Goal: Transaction & Acquisition: Purchase product/service

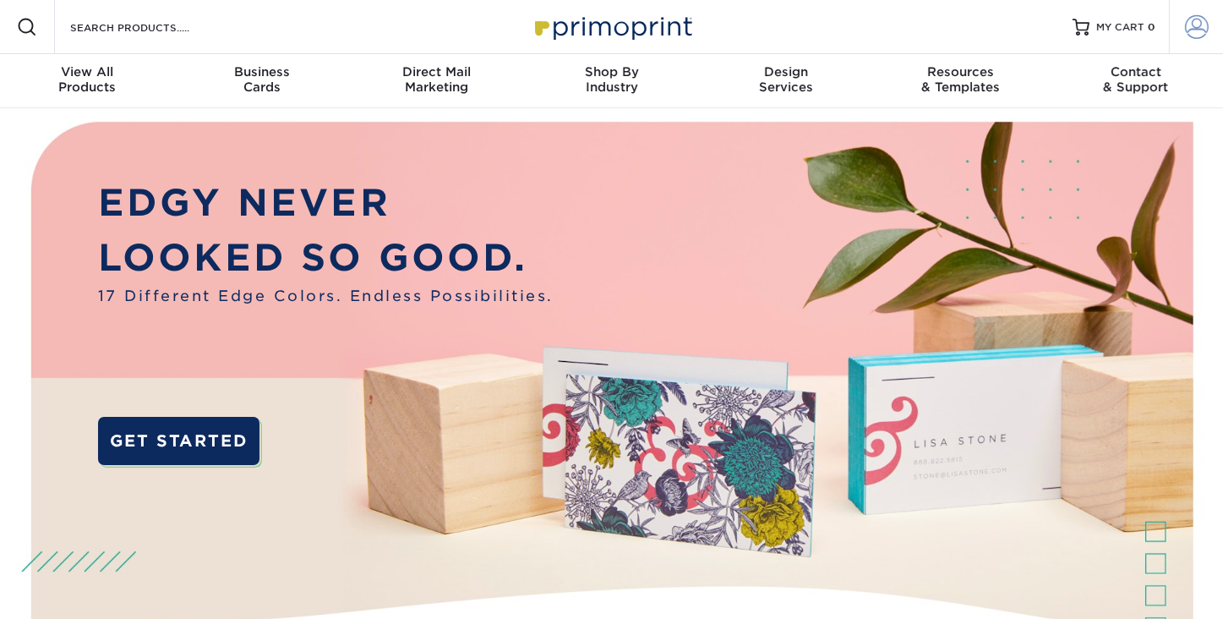
type input "[EMAIL_ADDRESS][DOMAIN_NAME]"
click at [1200, 27] on span at bounding box center [1197, 27] width 24 height 24
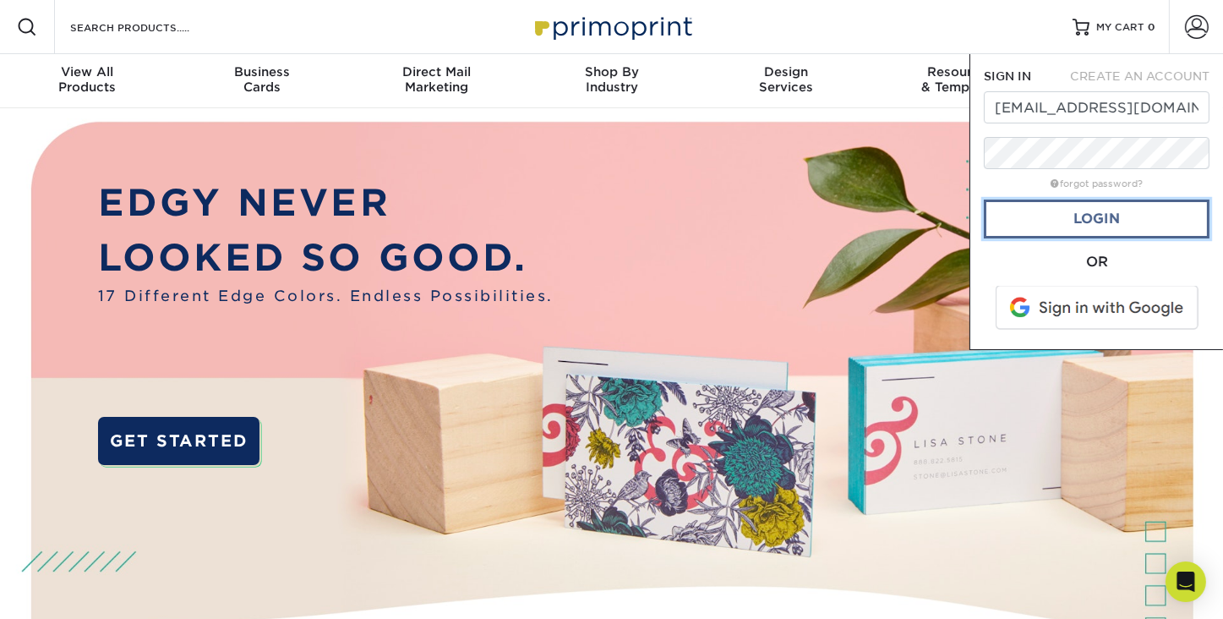
click at [1107, 215] on link "Login" at bounding box center [1097, 219] width 226 height 39
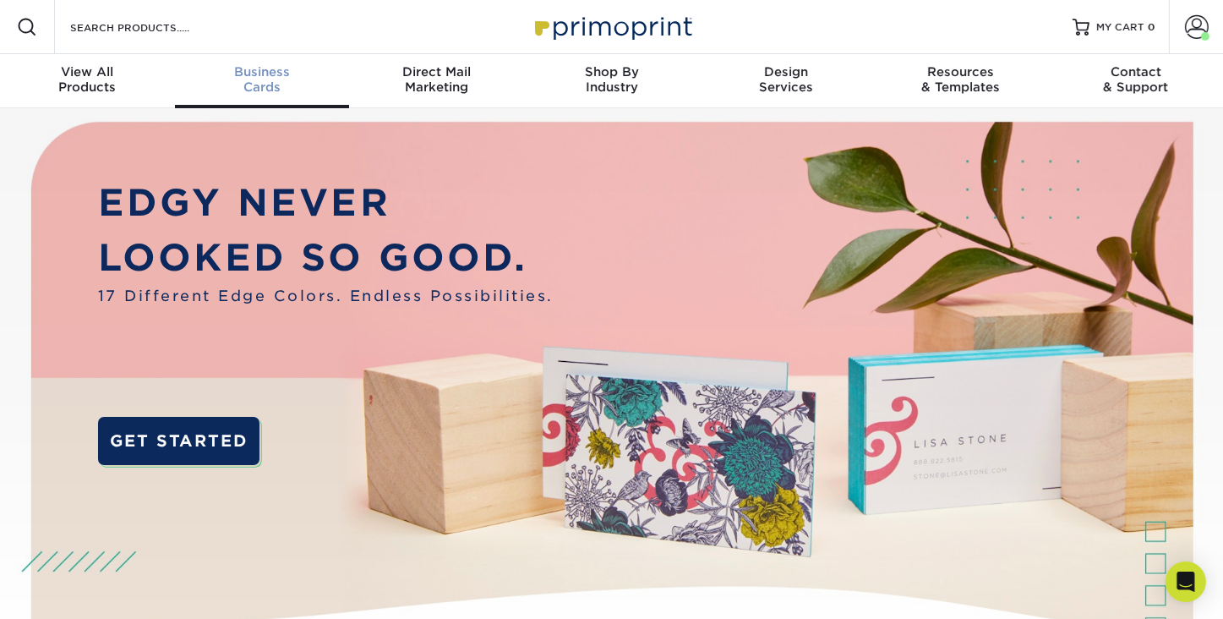
click at [266, 79] on span "Business" at bounding box center [262, 71] width 175 height 15
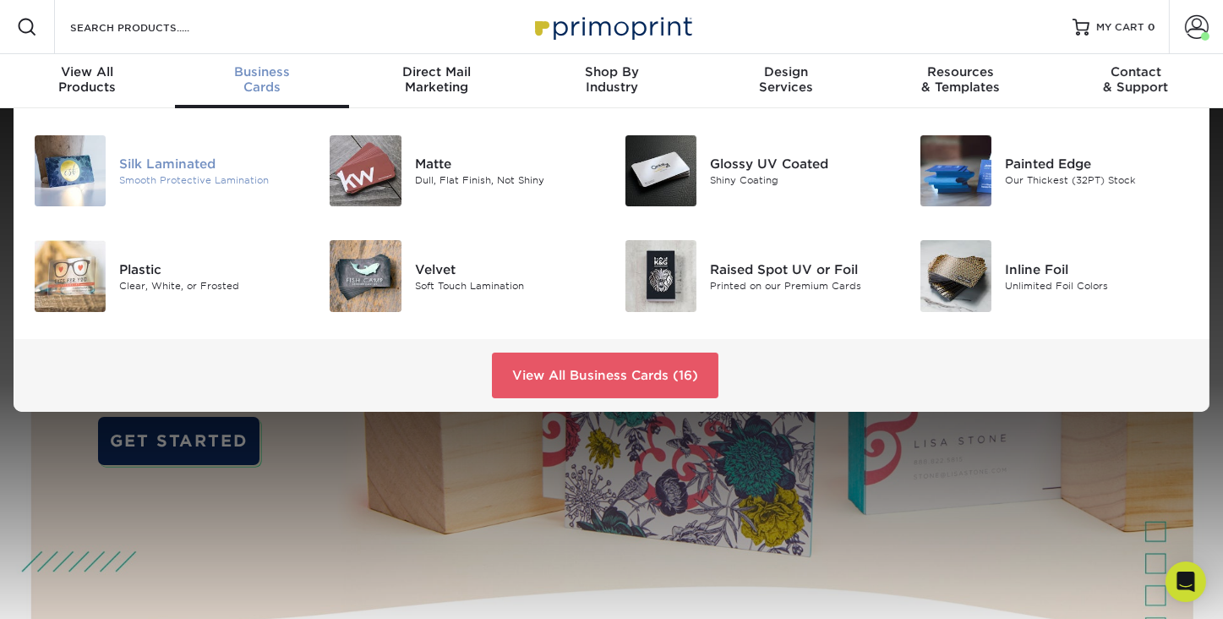
click at [209, 157] on div "Silk Laminated" at bounding box center [211, 164] width 184 height 19
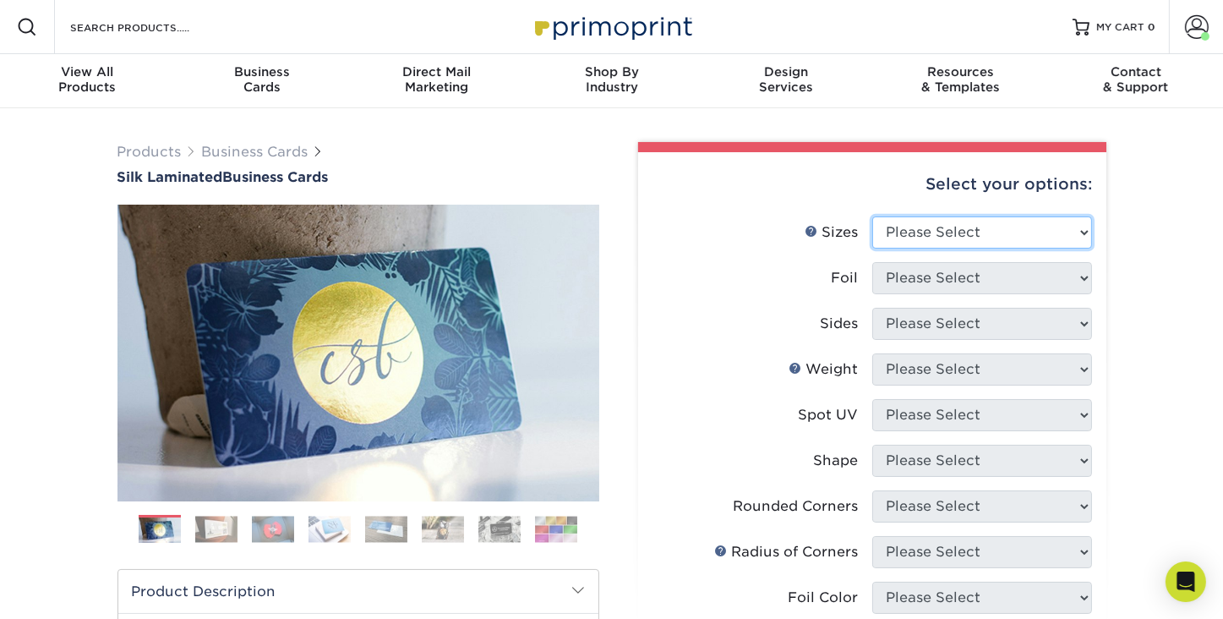
click at [1087, 227] on select "Please Select 1.5" x 3.5" - Mini 1.75" x 3.5" - Mini 2" x 2" - Square 2" x 3" -…" at bounding box center [983, 232] width 220 height 32
select select "2.00x3.50"
click at [873, 216] on select "Please Select 1.5" x 3.5" - Mini 1.75" x 3.5" - Mini 2" x 2" - Square 2" x 3" -…" at bounding box center [983, 232] width 220 height 32
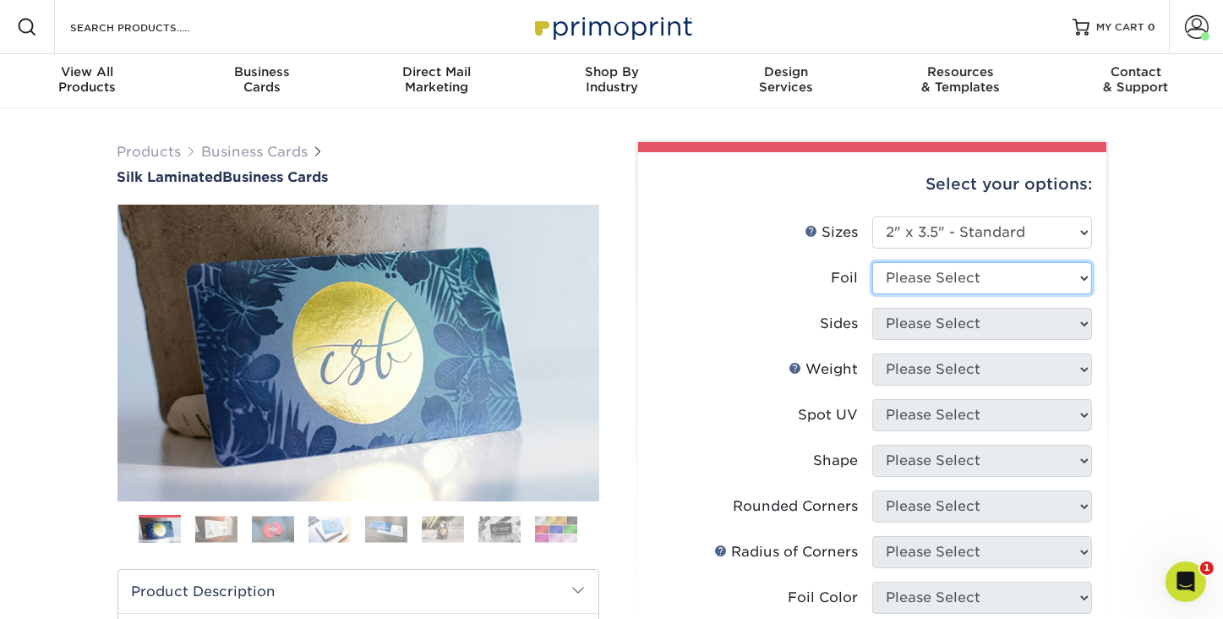
click at [990, 281] on select "Please Select Yes No" at bounding box center [983, 278] width 220 height 32
select select "0"
click at [873, 262] on select "Please Select Yes No" at bounding box center [983, 278] width 220 height 32
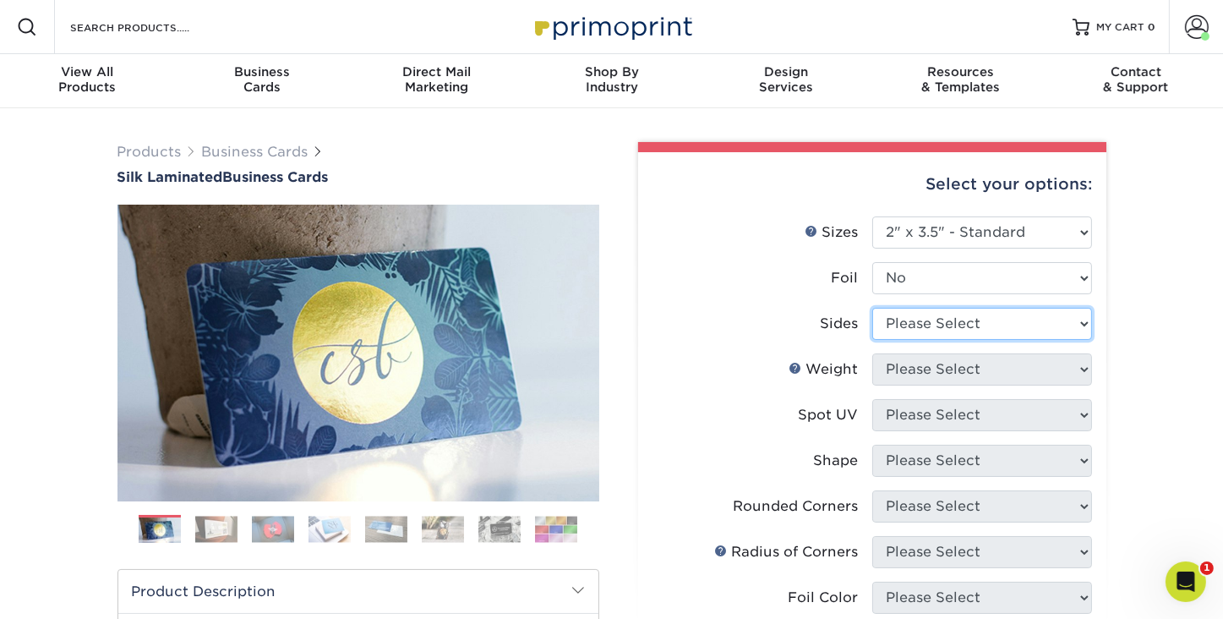
click at [966, 326] on select "Please Select Print Both Sides Print Front Only" at bounding box center [983, 324] width 220 height 32
select select "13abbda7-1d64-4f25-8bb2-c179b224825d"
click at [873, 308] on select "Please Select Print Both Sides Print Front Only" at bounding box center [983, 324] width 220 height 32
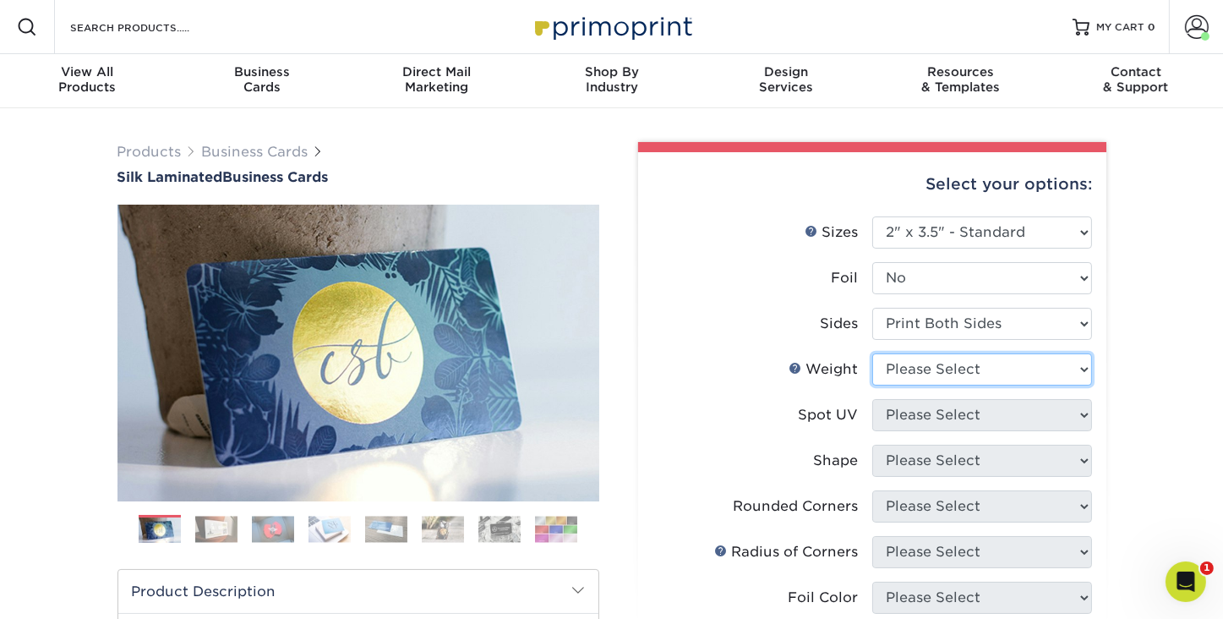
click at [958, 369] on select "Please Select 16PT" at bounding box center [983, 369] width 220 height 32
select select "16PT"
click at [873, 353] on select "Please Select 16PT" at bounding box center [983, 369] width 220 height 32
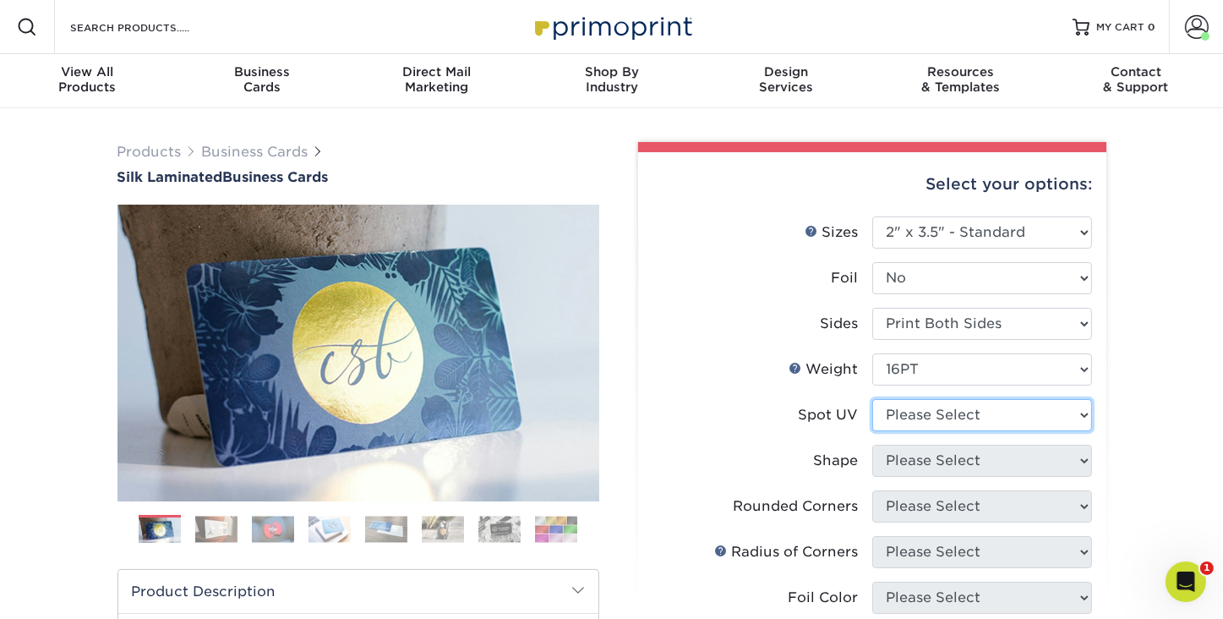
click at [944, 421] on select "Please Select No Spot UV Front and Back (Both Sides) Front Only Back Only" at bounding box center [983, 415] width 220 height 32
select select "3"
click at [873, 399] on select "Please Select No Spot UV Front and Back (Both Sides) Front Only Back Only" at bounding box center [983, 415] width 220 height 32
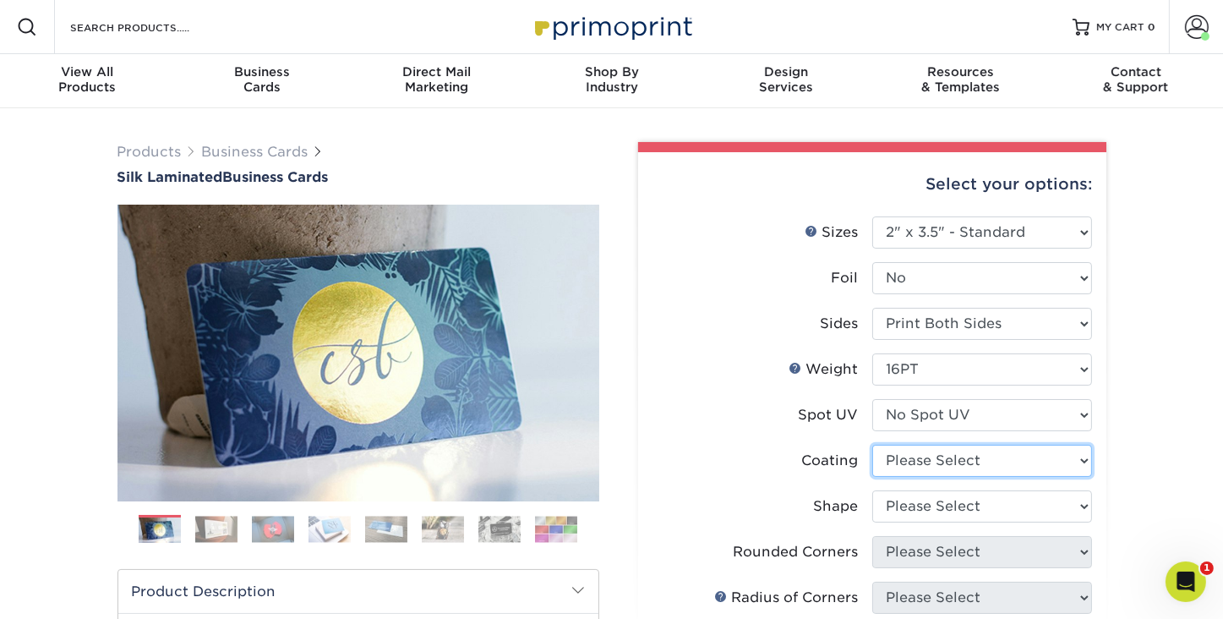
click at [936, 456] on select at bounding box center [983, 461] width 220 height 32
select select "3e7618de-abca-4bda-9f97-8b9129e913d8"
click at [873, 445] on select at bounding box center [983, 461] width 220 height 32
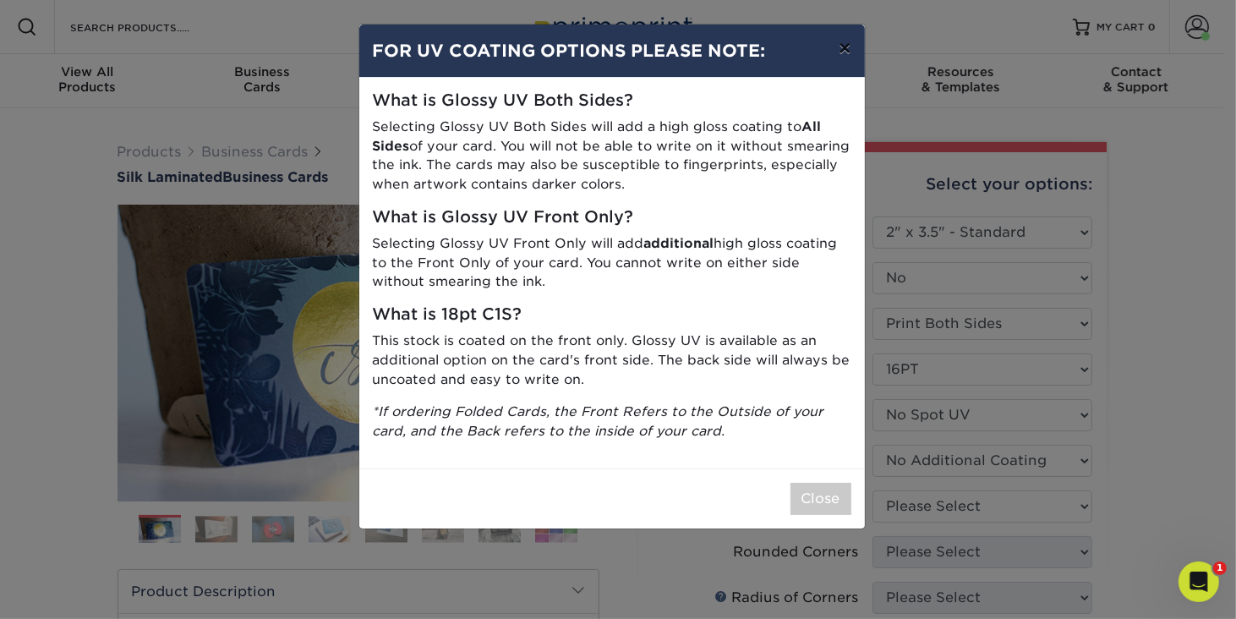
click at [847, 53] on button "×" at bounding box center [844, 48] width 39 height 47
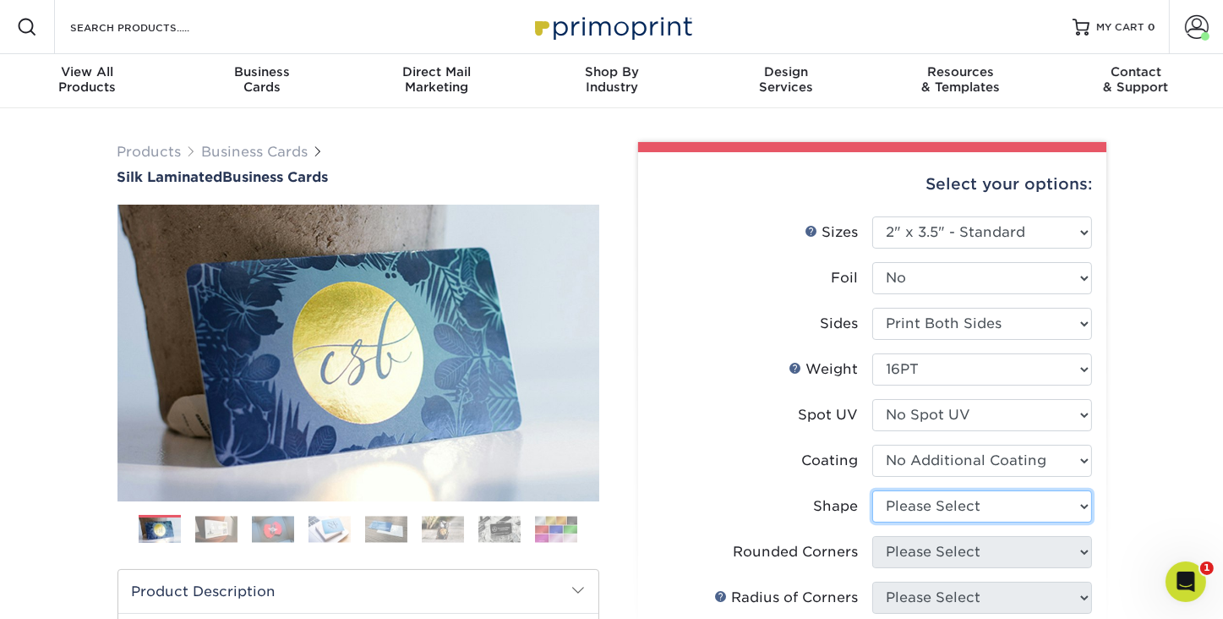
click at [992, 502] on select "Please Select Standard Oval" at bounding box center [983, 506] width 220 height 32
select select "standard"
click at [873, 490] on select "Please Select Standard Oval" at bounding box center [983, 506] width 220 height 32
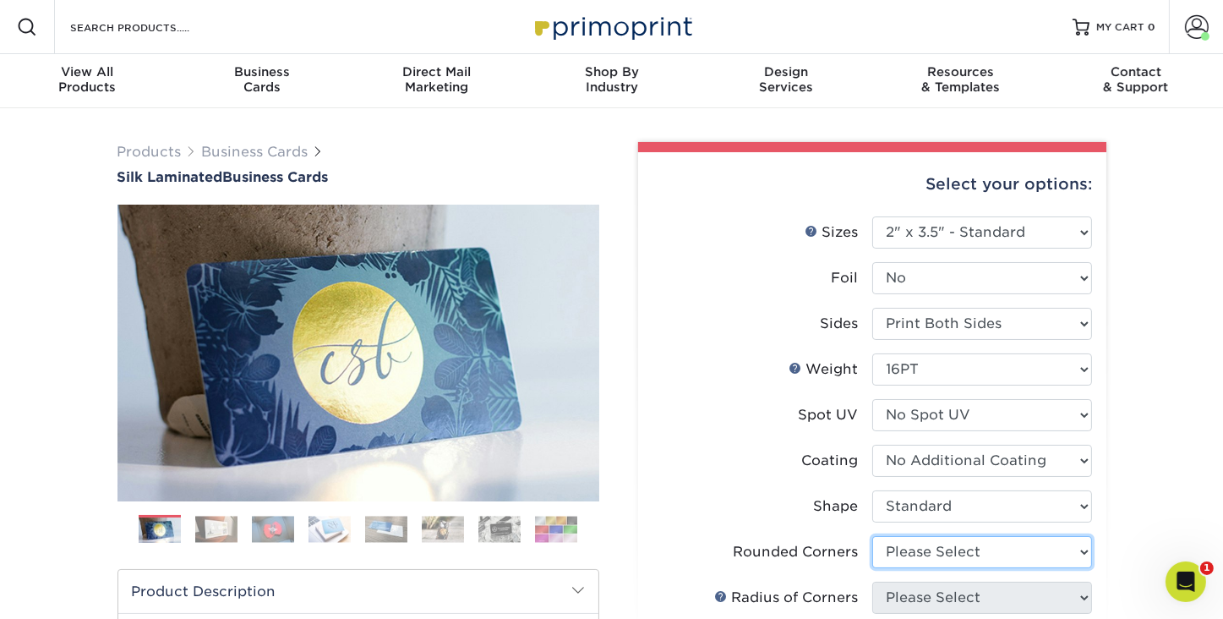
click at [953, 555] on select "Please Select Yes - Round 2 Corners Yes - Round 4 Corners No" at bounding box center [983, 552] width 220 height 32
select select "0"
click at [873, 536] on select "Please Select Yes - Round 2 Corners Yes - Round 4 Corners No" at bounding box center [983, 552] width 220 height 32
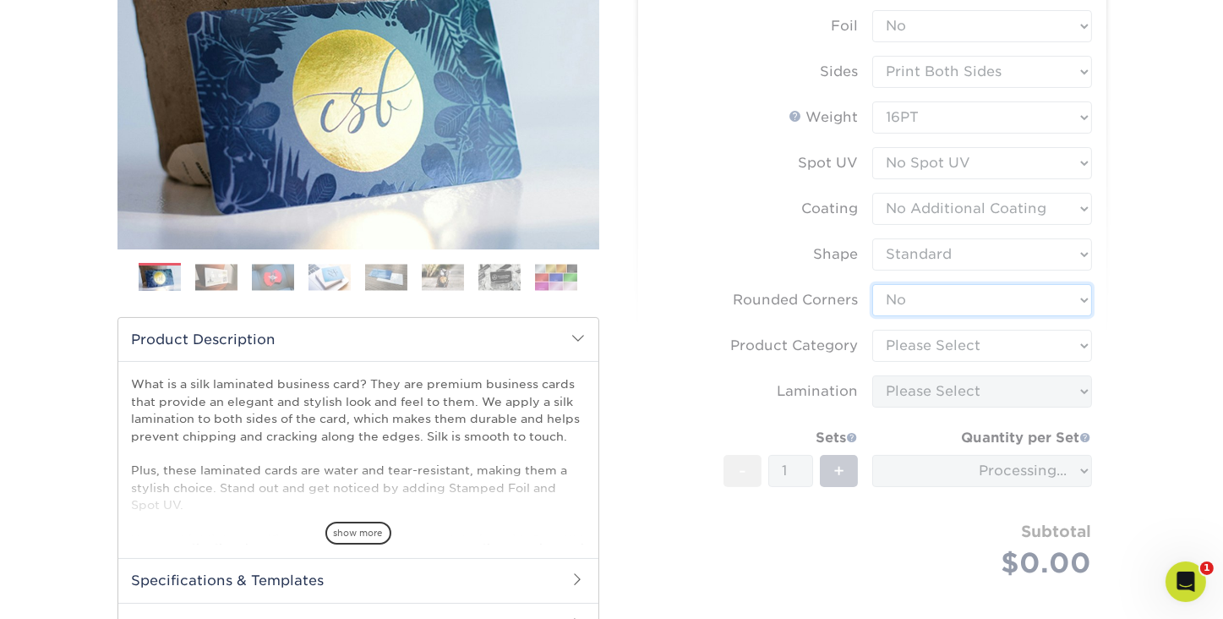
scroll to position [253, 0]
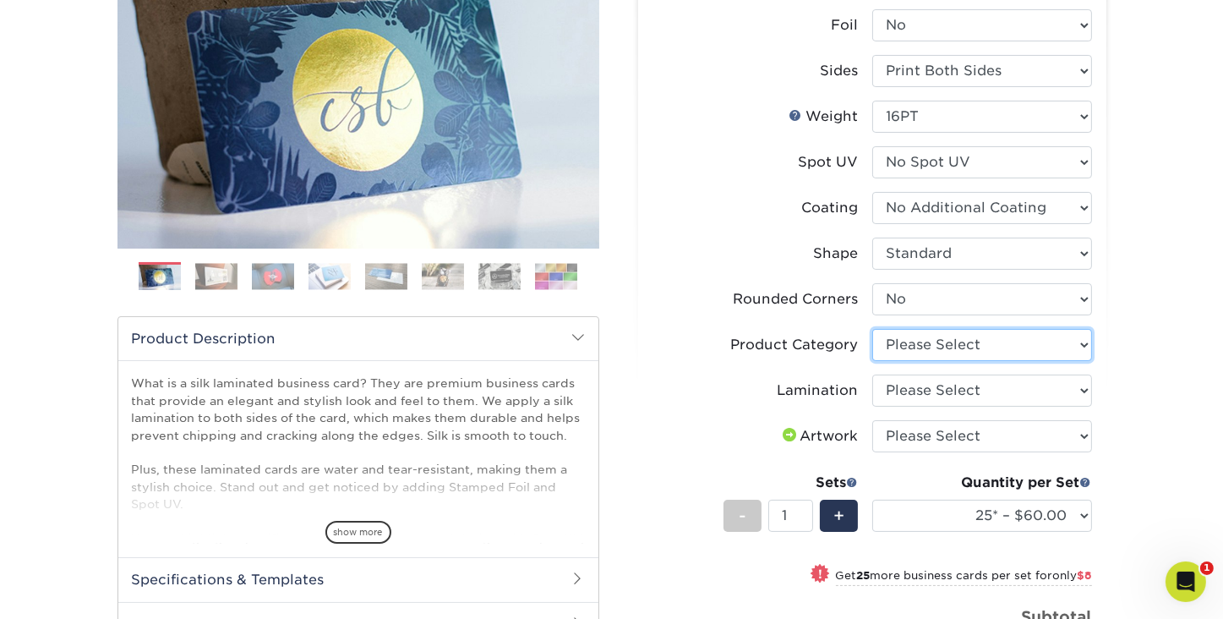
click at [1082, 342] on select "Please Select Business Cards" at bounding box center [983, 345] width 220 height 32
select select "3b5148f1-0588-4f88-a218-97bcfdce65c1"
click at [873, 329] on select "Please Select Business Cards" at bounding box center [983, 345] width 220 height 32
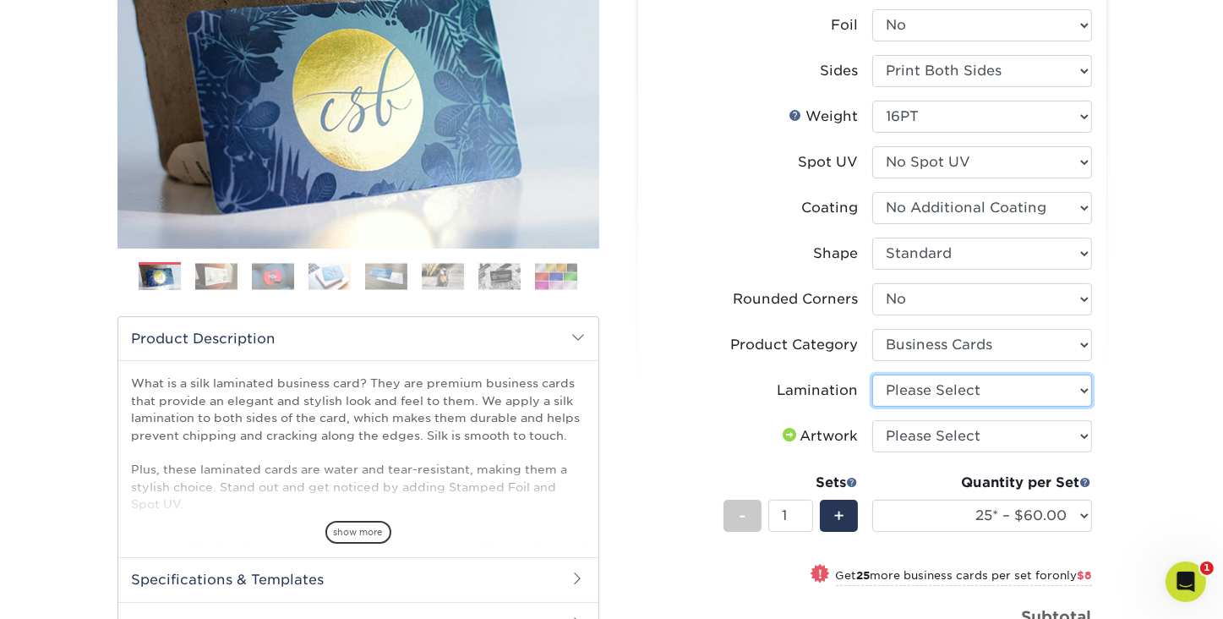
click at [1011, 393] on select "Please Select Silk" at bounding box center [983, 391] width 220 height 32
select select "ccacb42f-45f7-42d3-bbd3-7c8421cf37f0"
click at [873, 375] on select "Please Select Silk" at bounding box center [983, 391] width 220 height 32
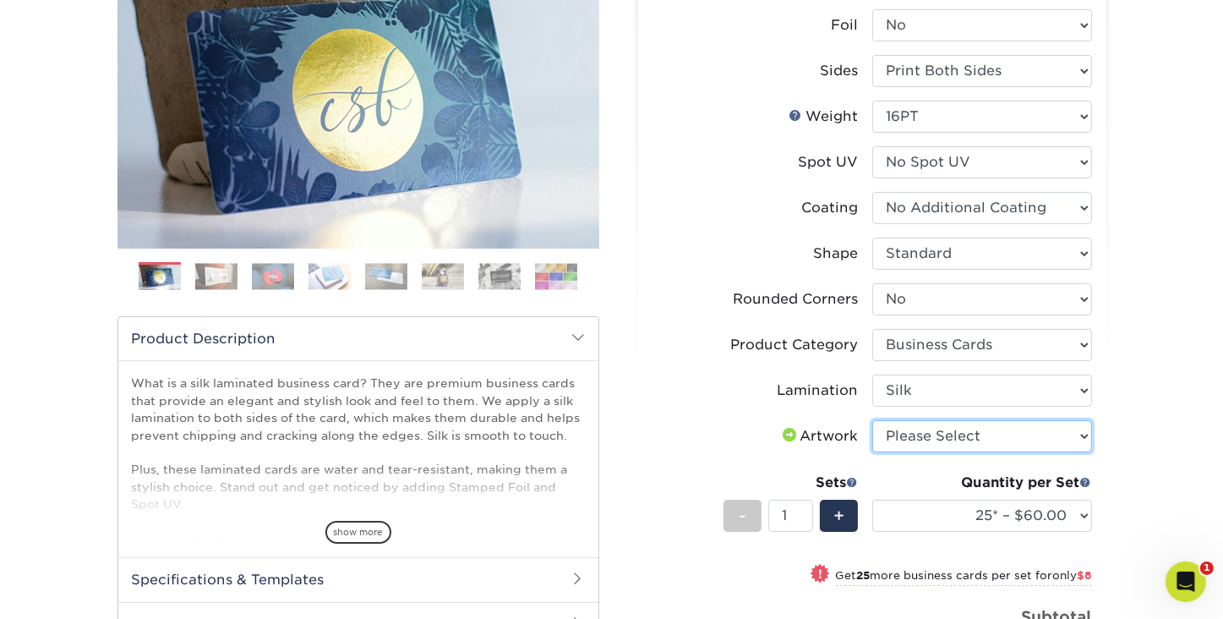
click at [996, 435] on select "Please Select I will upload files I need a design - $100" at bounding box center [983, 436] width 220 height 32
select select "upload"
click at [873, 420] on select "Please Select I will upload files I need a design - $100" at bounding box center [983, 436] width 220 height 32
click at [840, 515] on span "+" at bounding box center [839, 515] width 11 height 25
type input "2"
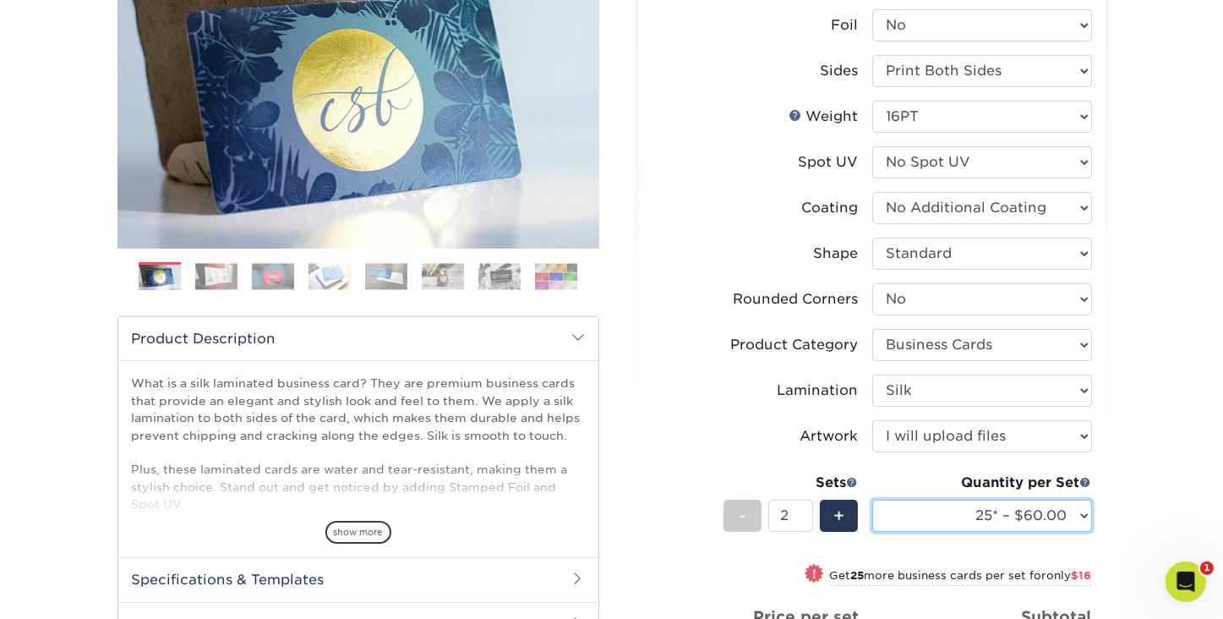
click at [1081, 517] on select "25* – $60.00 50* – $68.00 75* – $76.00 100* – $84.00 250* – $92.00 500 – $96.00…" at bounding box center [983, 516] width 220 height 32
select select "500 – $96.00"
click at [873, 500] on select "25* – $60.00 50* – $68.00 75* – $76.00 100* – $84.00 250* – $92.00 500 – $96.00…" at bounding box center [983, 516] width 220 height 32
click at [1163, 450] on div "Products Business Cards Silk Laminated Business Cards Previous Next" at bounding box center [611, 422] width 1223 height 1134
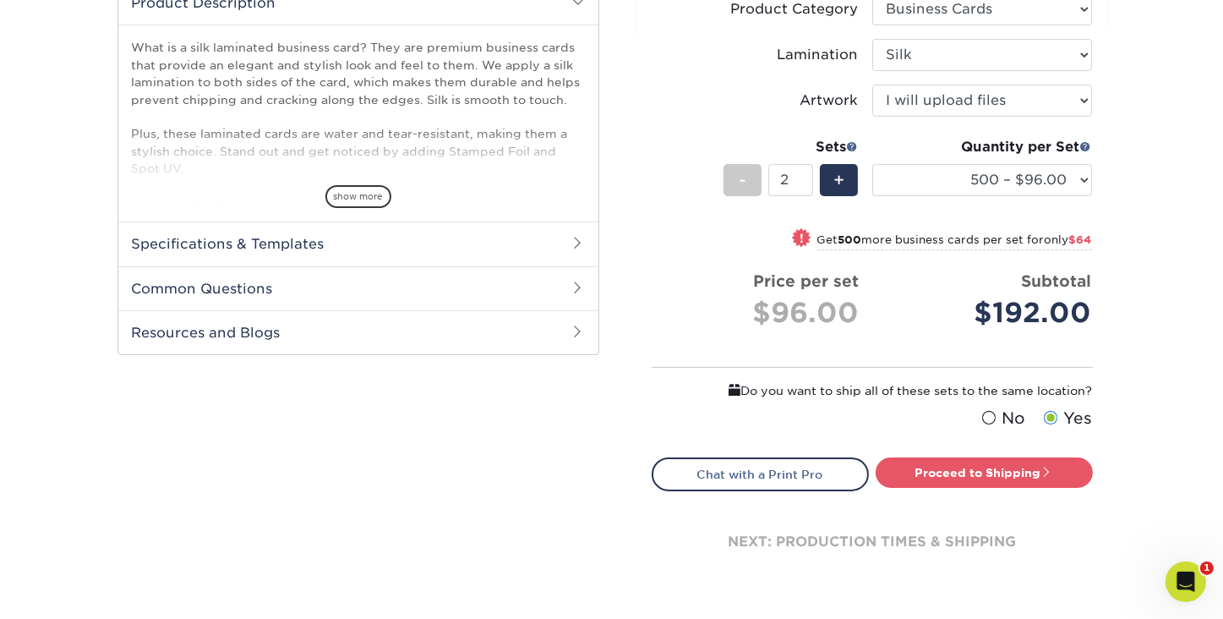
scroll to position [591, 0]
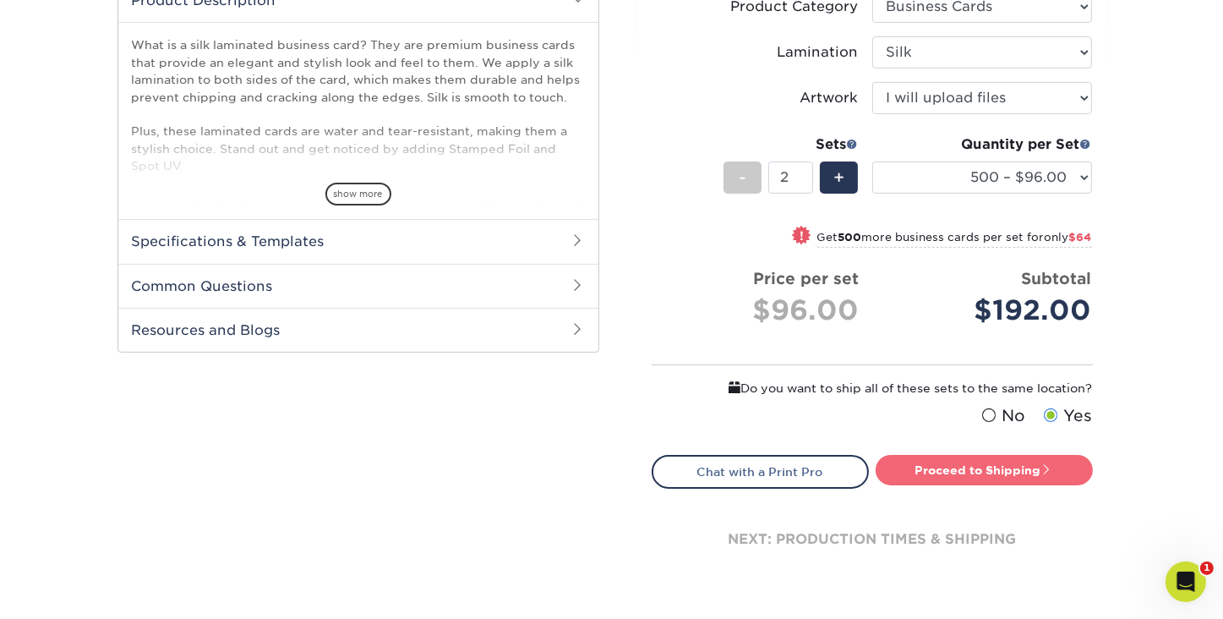
click at [959, 473] on link "Proceed to Shipping" at bounding box center [984, 470] width 217 height 30
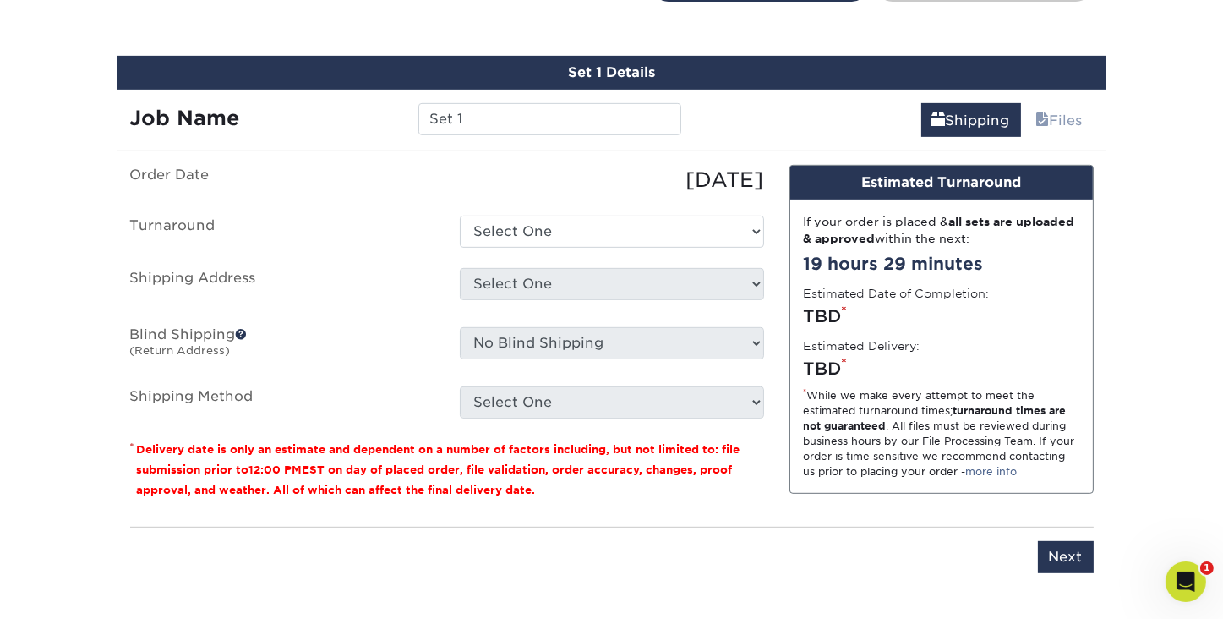
scroll to position [1089, 0]
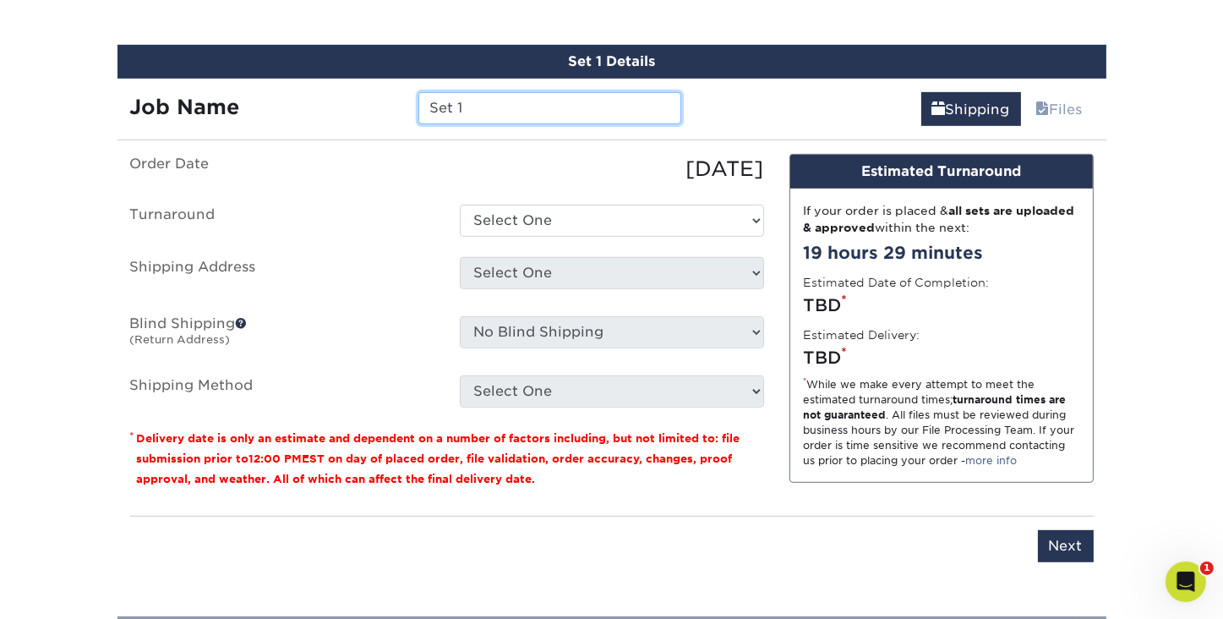
click at [512, 112] on input "Set 1" at bounding box center [550, 108] width 263 height 32
drag, startPoint x: 507, startPoint y: 112, endPoint x: 417, endPoint y: 112, distance: 90.5
click at [417, 112] on div "Set 1" at bounding box center [550, 108] width 288 height 32
paste input "X_Kaitlyn Williamson_2025"
type input "X_Kaitlyn Williamson_2025"
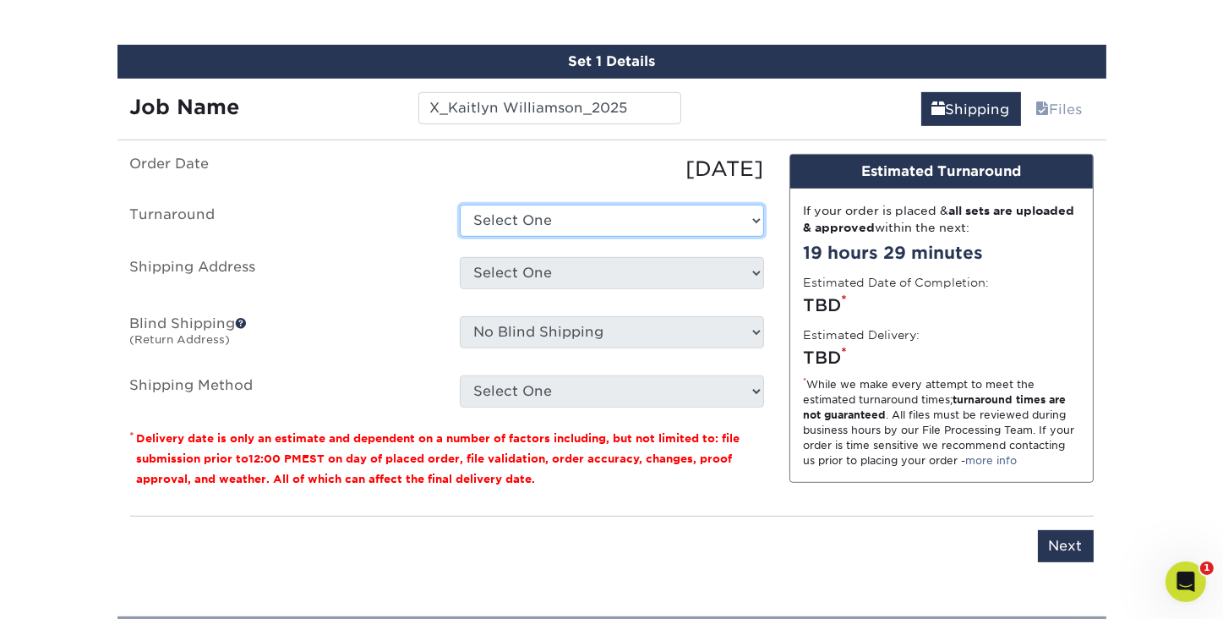
click at [504, 221] on select "Select One 2-4 Business Days 2 Day Next Business Day" at bounding box center [612, 221] width 304 height 32
select select "daeee239-1cf4-403f-860f-e366b9ee29d2"
click at [460, 205] on select "Select One 2-4 Business Days 2 Day Next Business Day" at bounding box center [612, 221] width 304 height 32
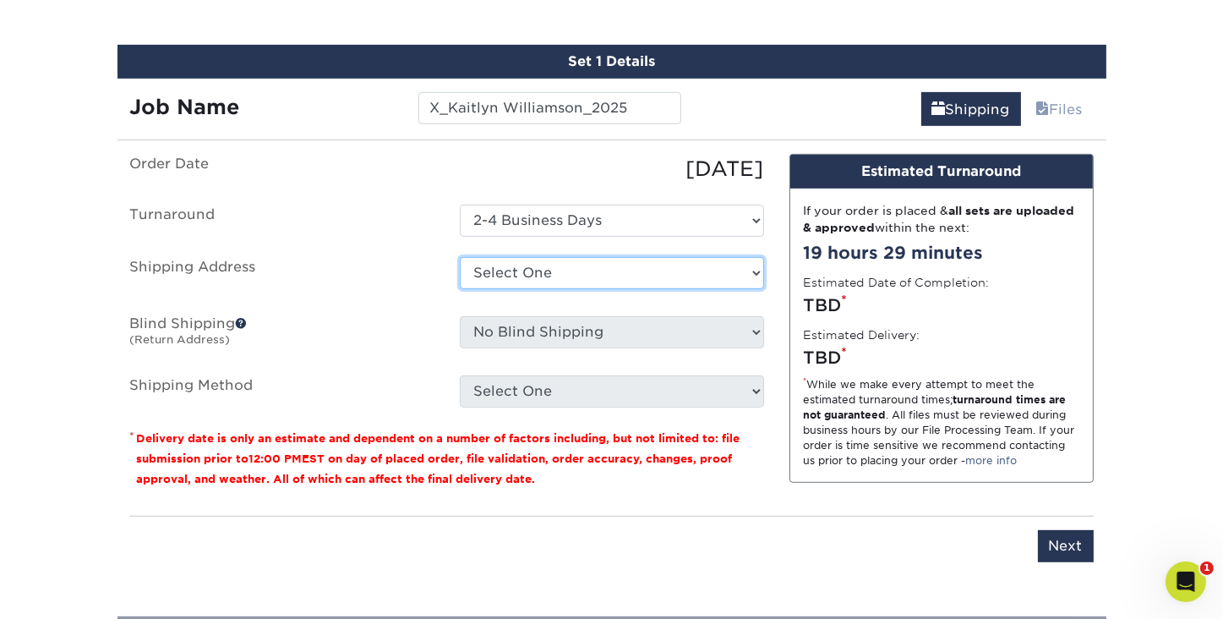
click at [529, 269] on select "Select One Schiffman's - Elm Street Schiffman's - Winston-Salem Schiffman's-Lex…" at bounding box center [612, 273] width 304 height 32
select select "280085"
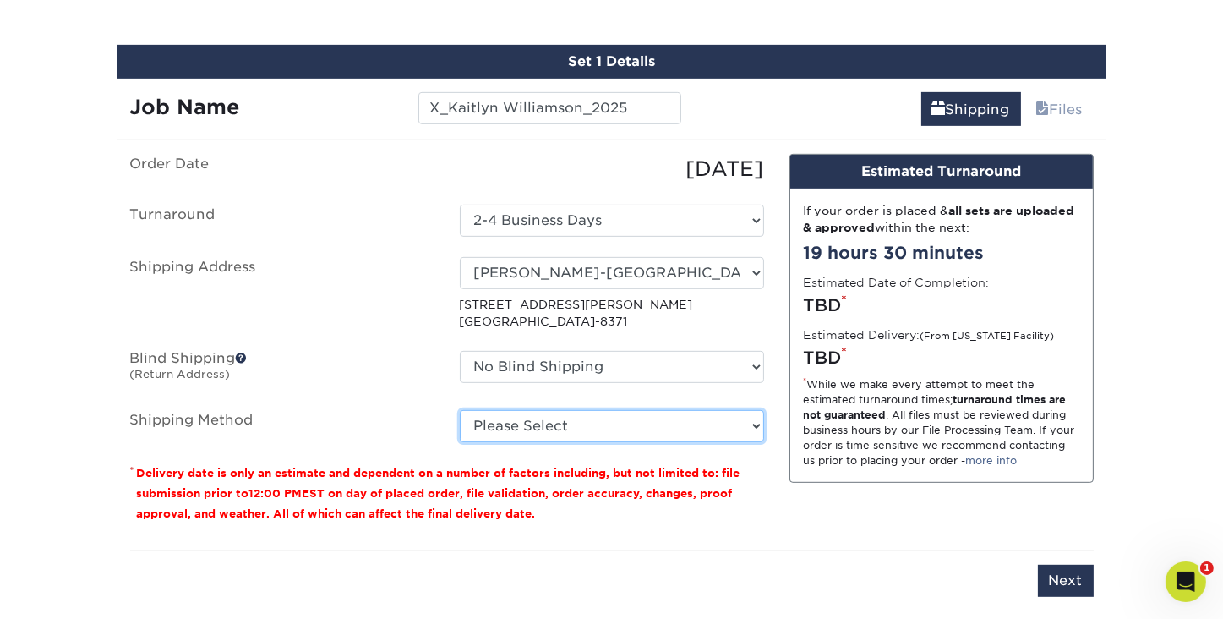
click at [757, 420] on select "Please Select Ground Shipping (+$14.96) 3 Day Shipping Service (+$15.34) 2 Day …" at bounding box center [612, 426] width 304 height 32
select select "03"
click at [460, 410] on select "Please Select Ground Shipping (+$14.96) 3 Day Shipping Service (+$15.34) 2 Day …" at bounding box center [612, 426] width 304 height 32
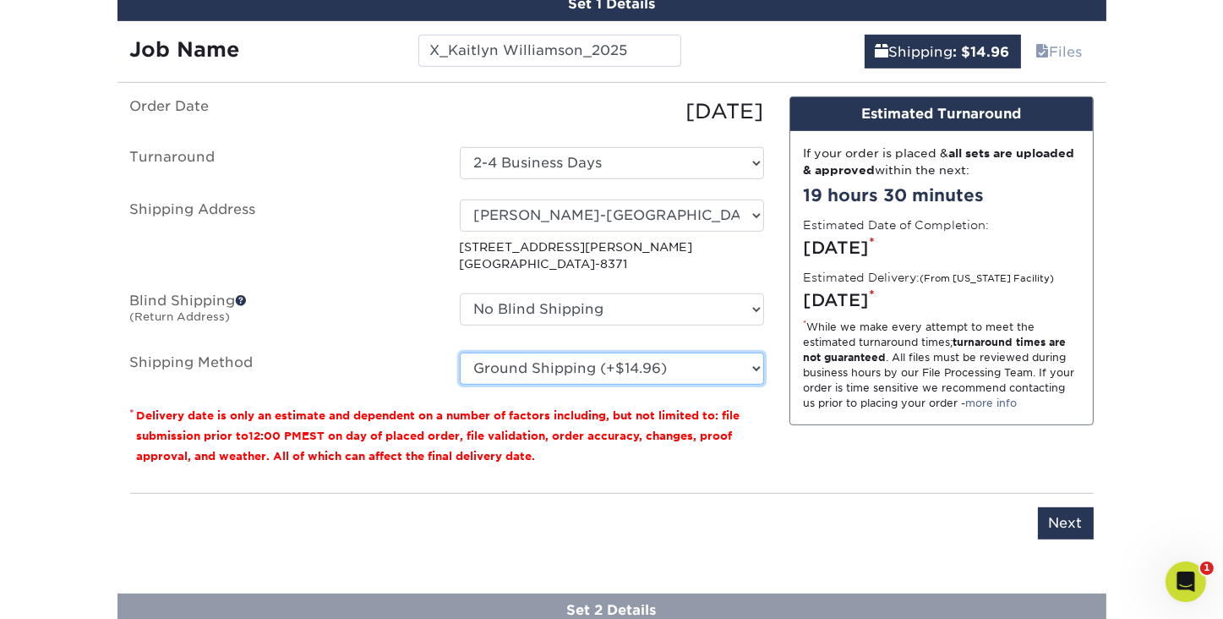
scroll to position [1174, 0]
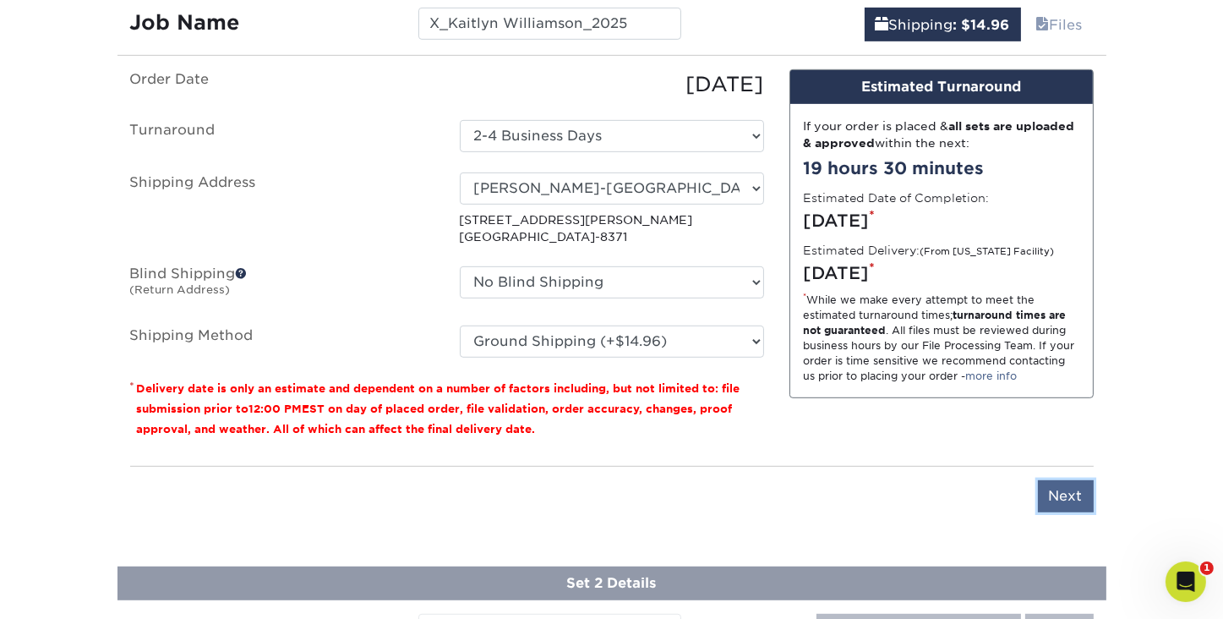
click at [1074, 488] on input "Next" at bounding box center [1066, 496] width 56 height 32
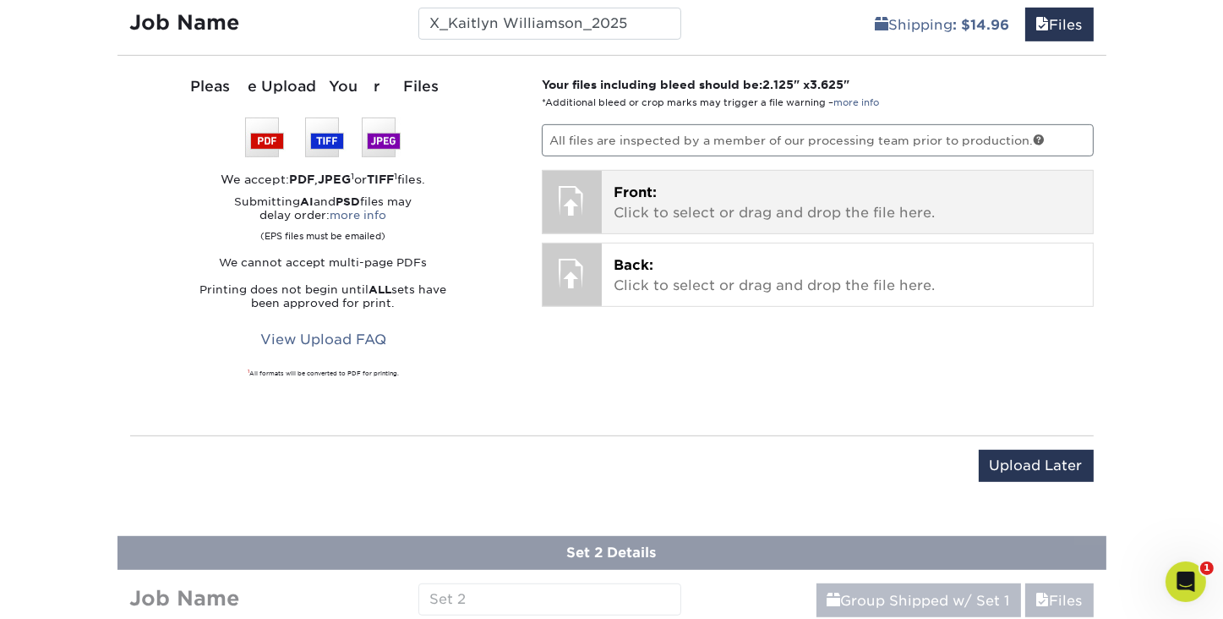
click at [662, 211] on p "Front: Click to select or drag and drop the file here." at bounding box center [848, 203] width 468 height 41
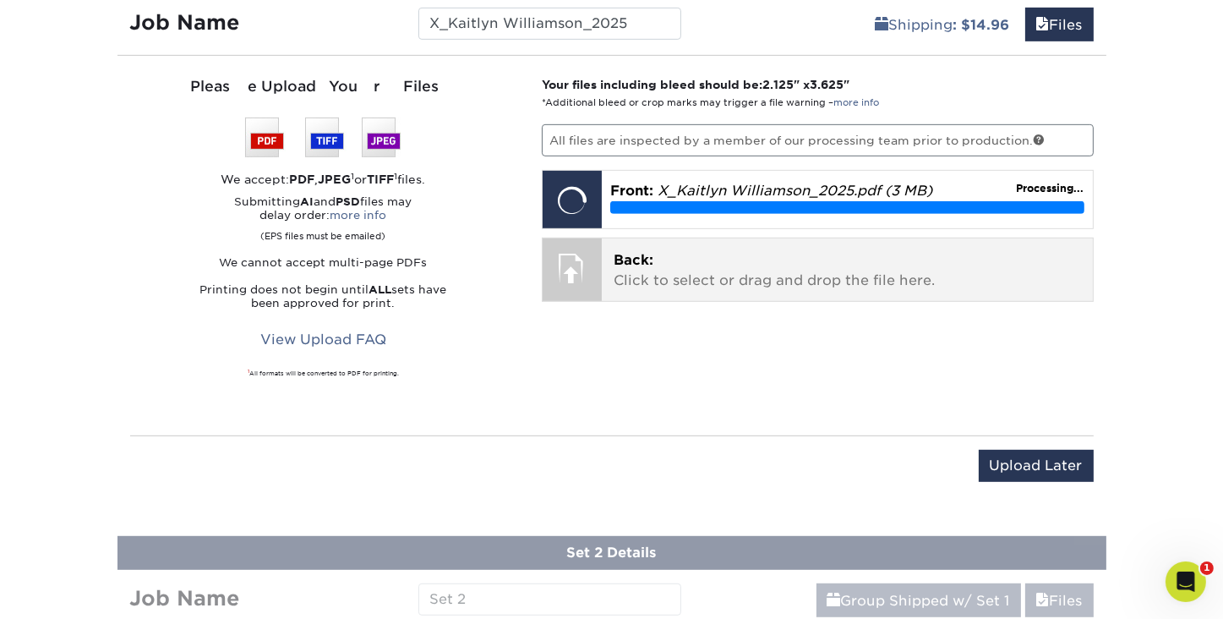
click at [759, 280] on p "Back: Click to select or drag and drop the file here." at bounding box center [848, 270] width 468 height 41
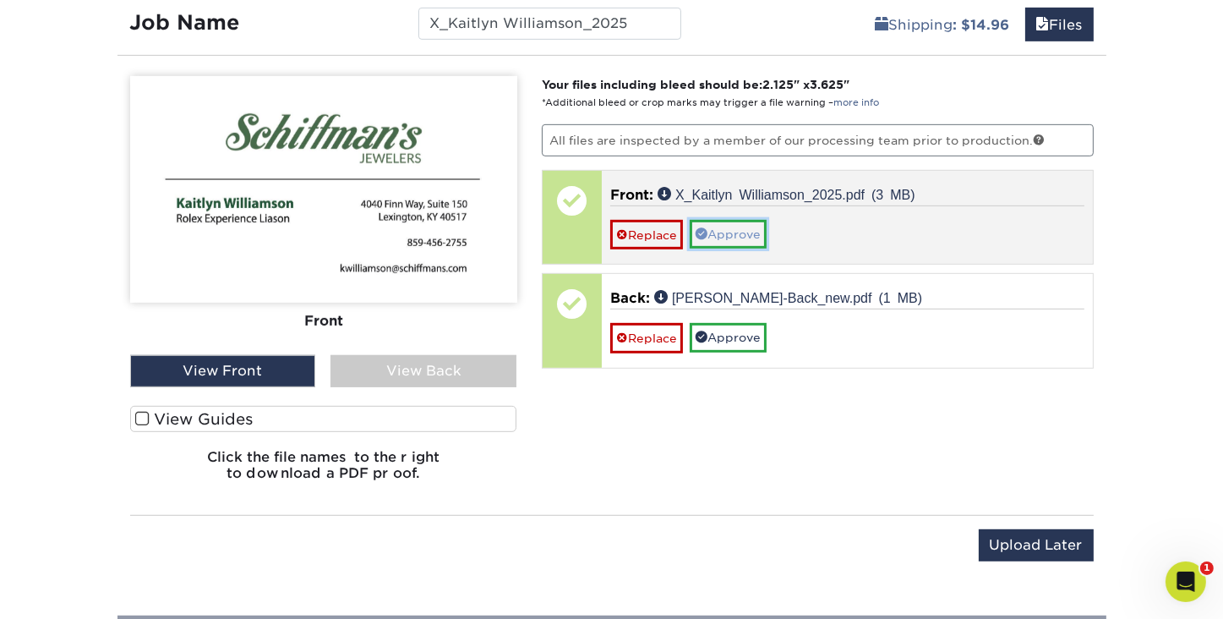
click at [722, 233] on link "Approve" at bounding box center [728, 234] width 77 height 29
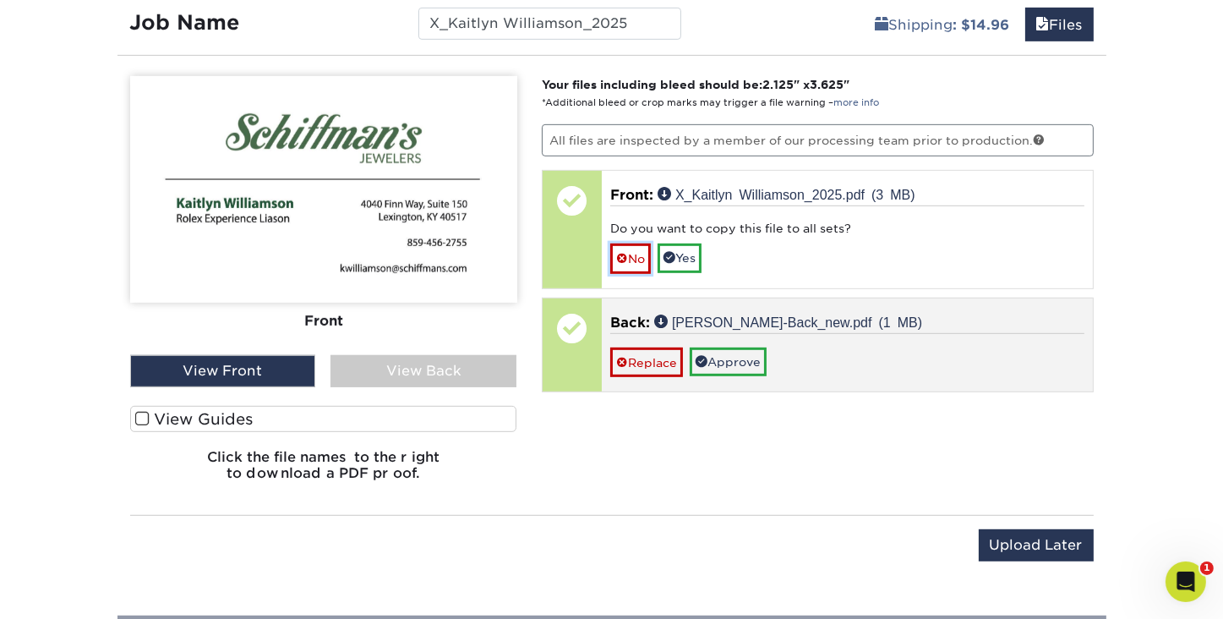
click at [627, 250] on link "No" at bounding box center [630, 259] width 41 height 30
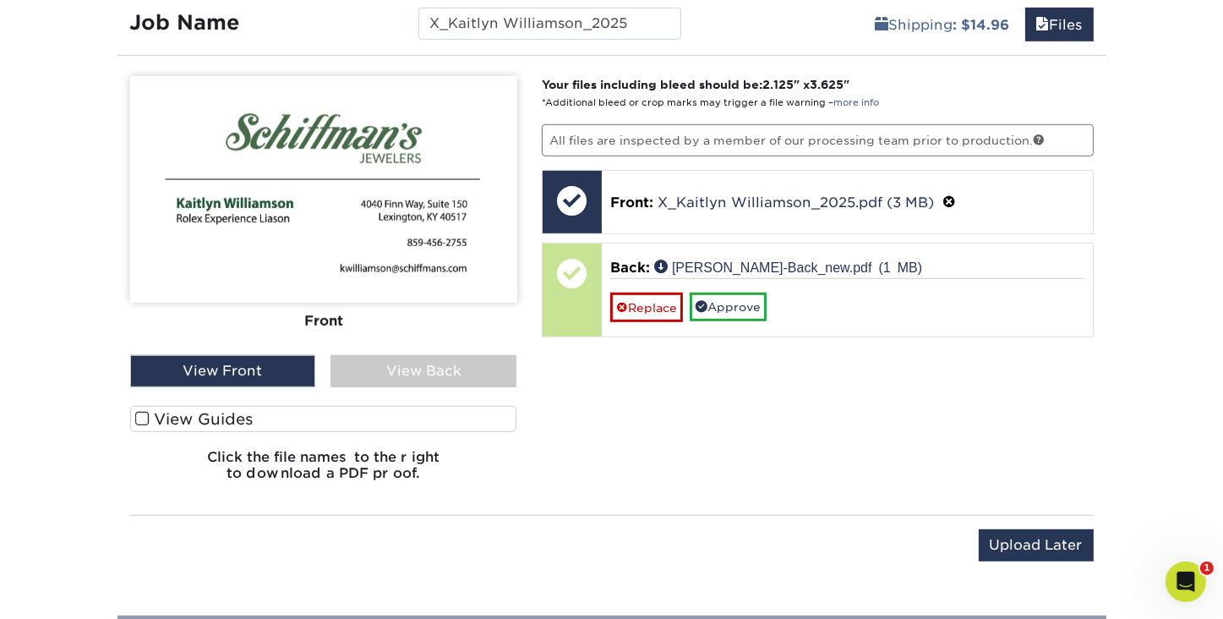
click at [434, 376] on div "View Back" at bounding box center [424, 371] width 186 height 32
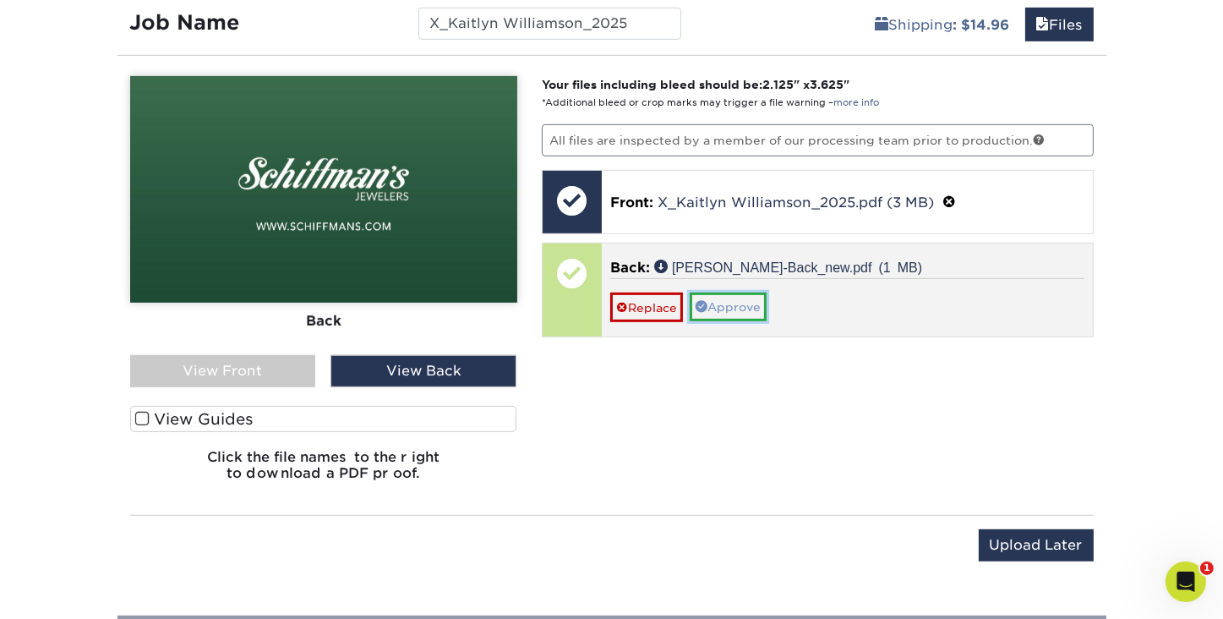
click at [753, 303] on link "Approve" at bounding box center [728, 307] width 77 height 29
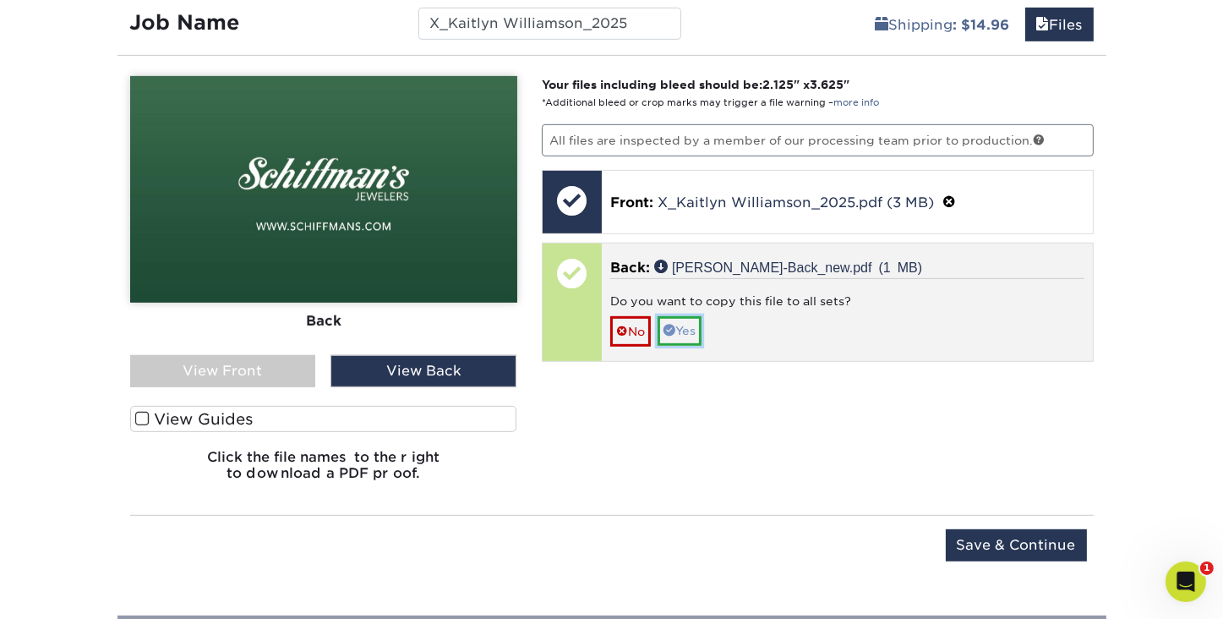
click at [692, 328] on link "Yes" at bounding box center [680, 330] width 44 height 29
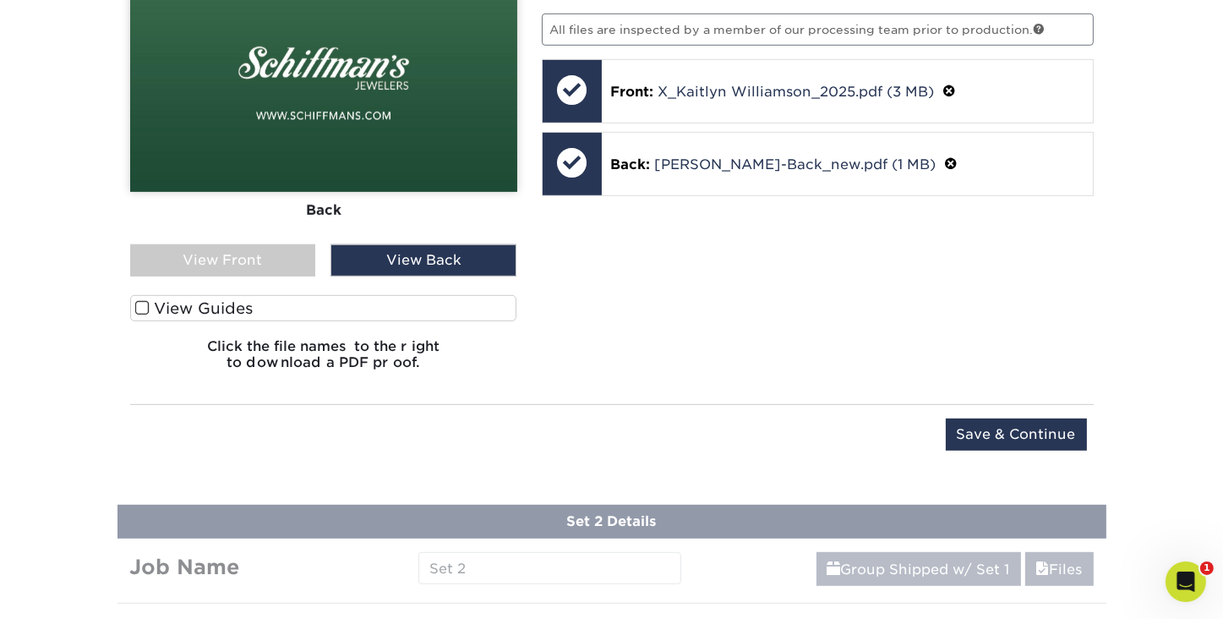
scroll to position [1343, 0]
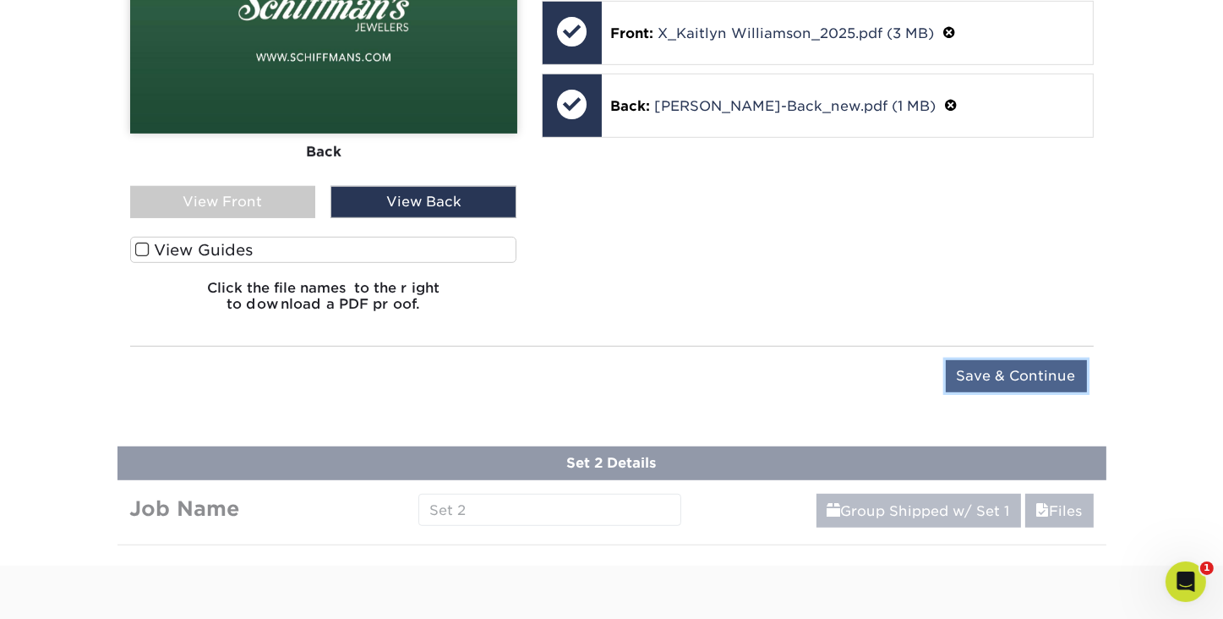
click at [987, 370] on input "Save & Continue" at bounding box center [1016, 376] width 141 height 32
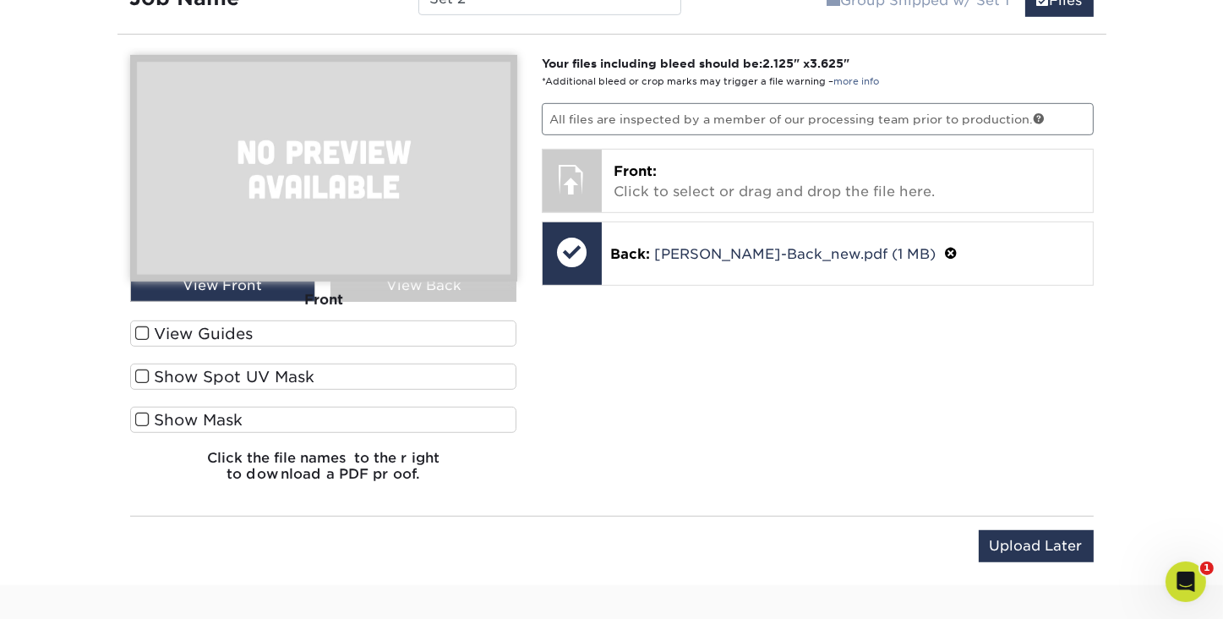
scroll to position [1307, 0]
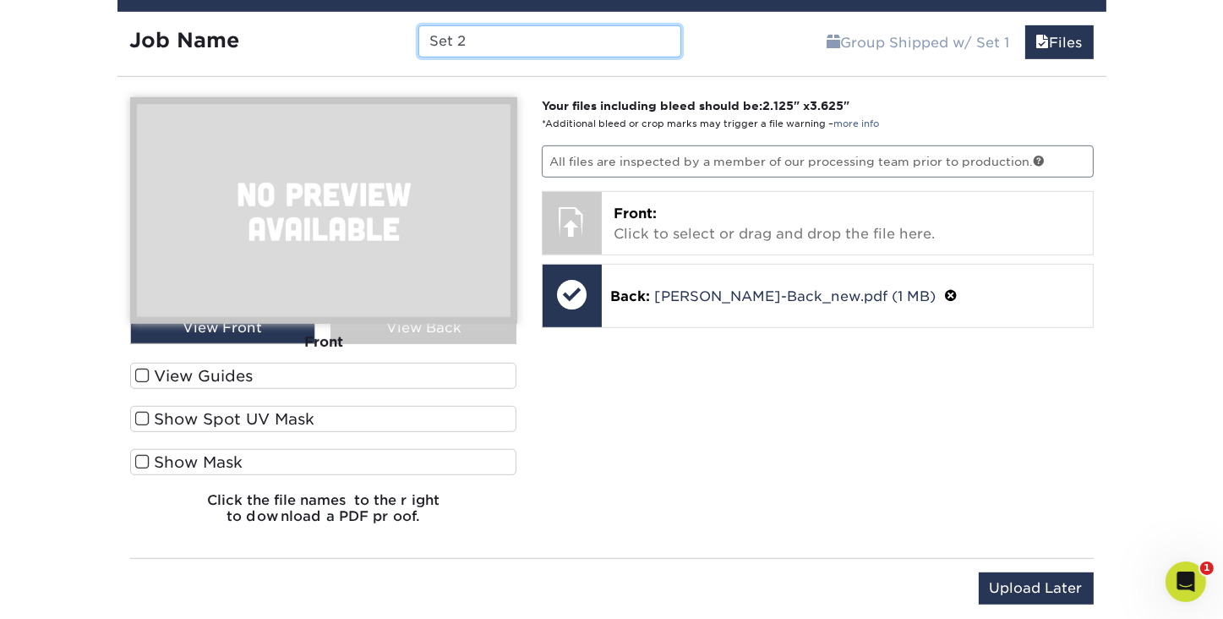
drag, startPoint x: 471, startPoint y: 17, endPoint x: 425, endPoint y: 11, distance: 46.0
click at [425, 11] on div "Set 2 Details Job Name Set 2 Group Shipped w/ Set 1 Files Continue You've choos…" at bounding box center [612, 301] width 989 height 647
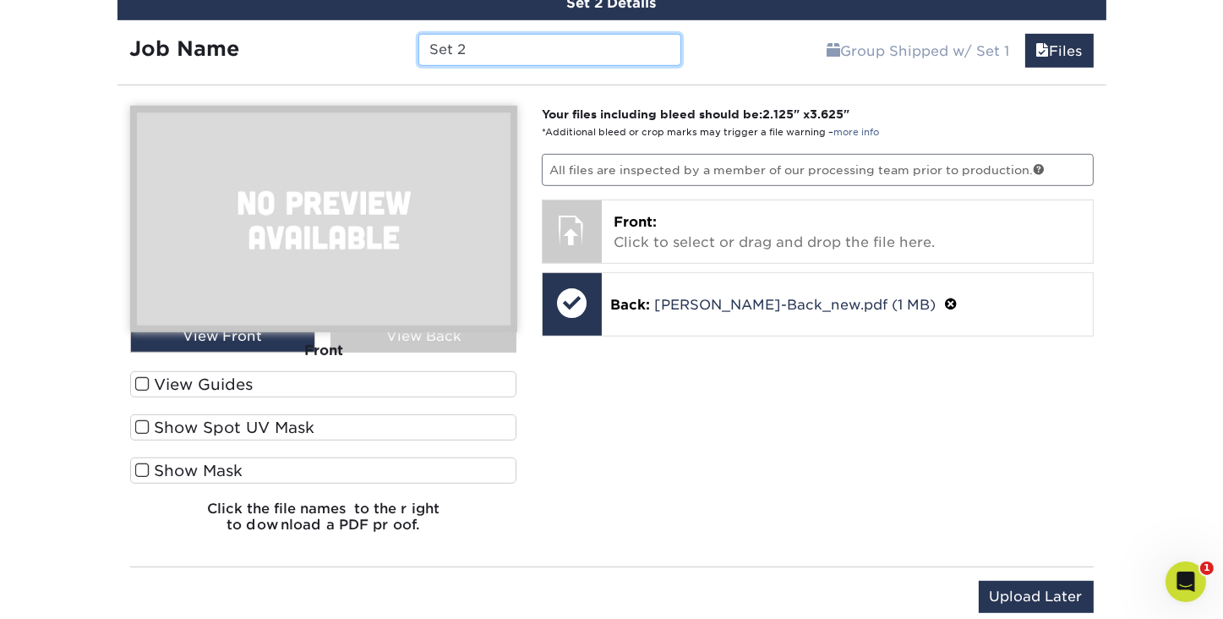
paste input "X_Kjarista Busch_2025"
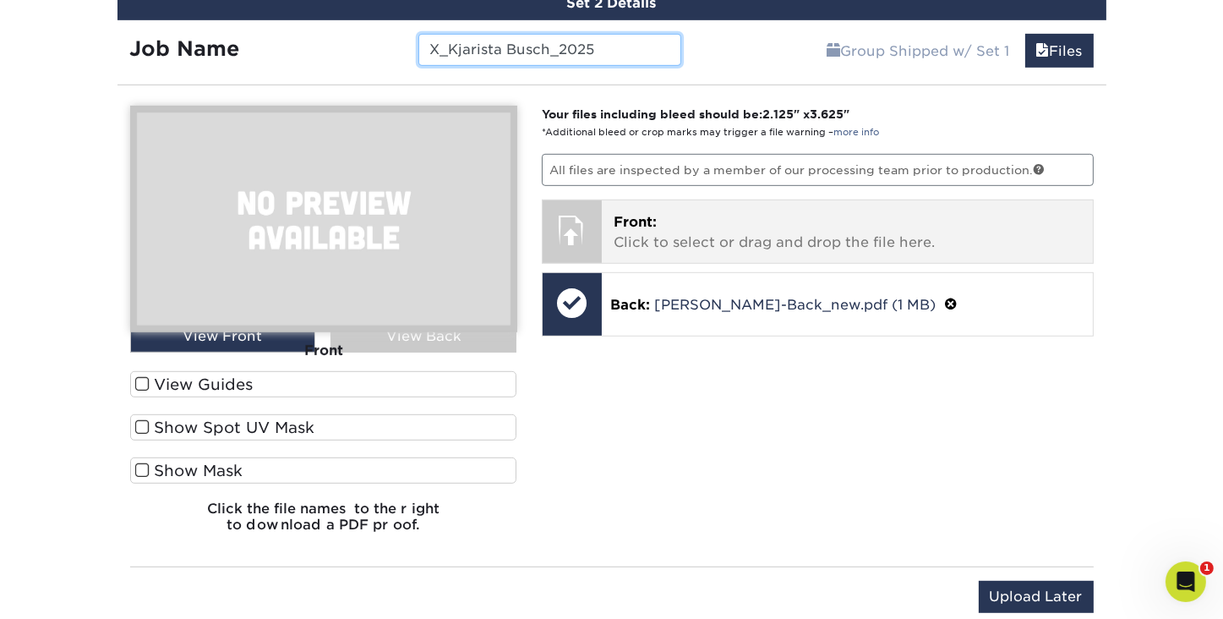
type input "X_Kjarista Busch_2025"
click at [731, 235] on p "Front: Click to select or drag and drop the file here." at bounding box center [848, 232] width 468 height 41
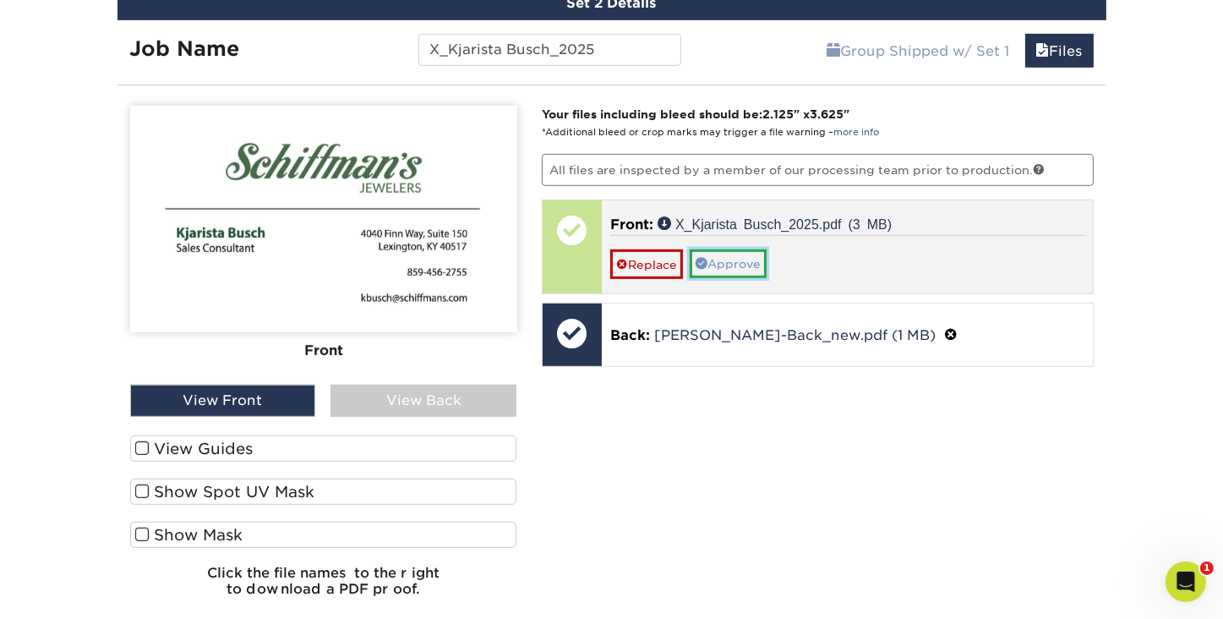
click at [732, 262] on link "Approve" at bounding box center [728, 263] width 77 height 29
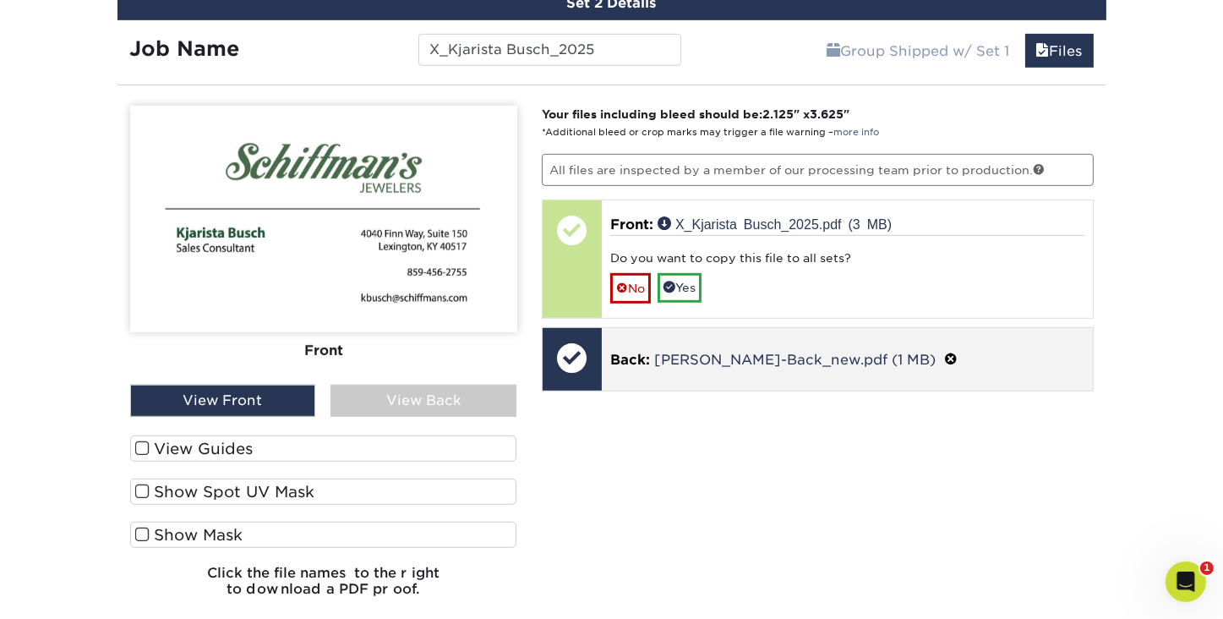
click at [691, 366] on div "Back: Schiffmans-Back_new.pdf (1 MB)" at bounding box center [847, 359] width 491 height 63
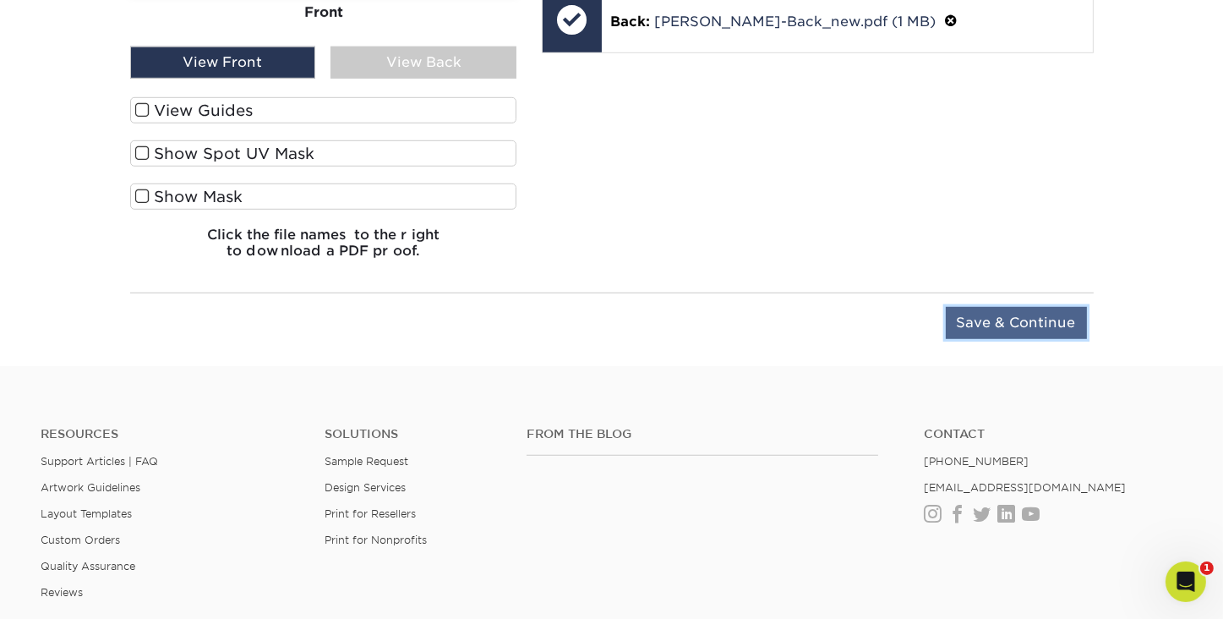
click at [1042, 317] on input "Save & Continue" at bounding box center [1016, 323] width 141 height 32
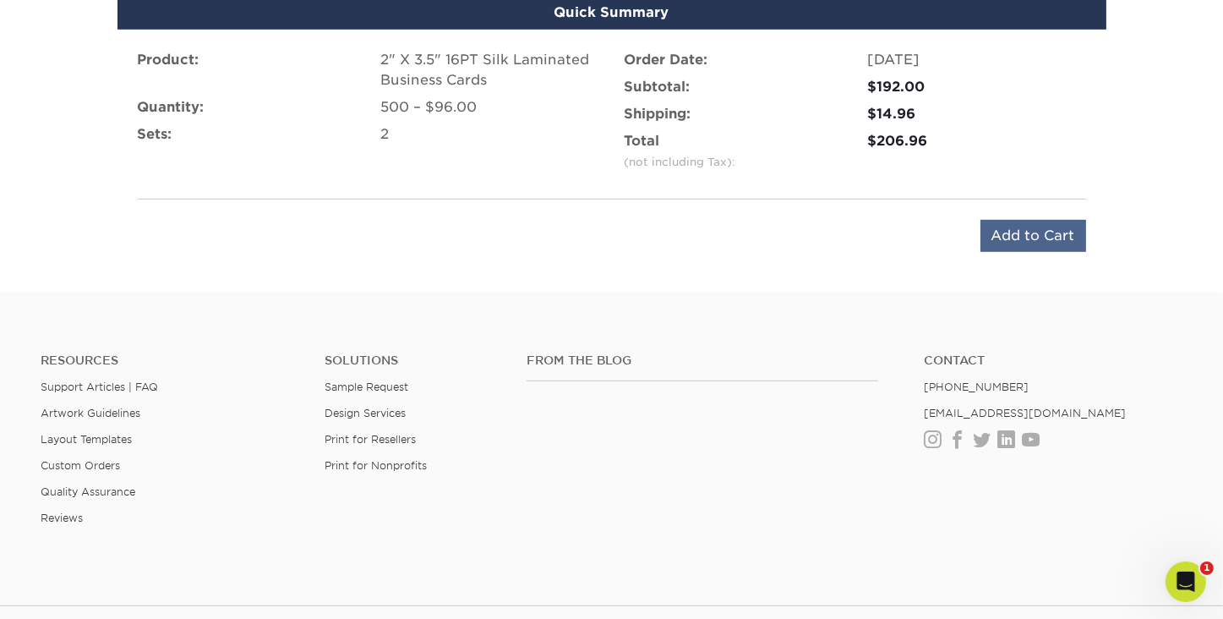
scroll to position [1373, 0]
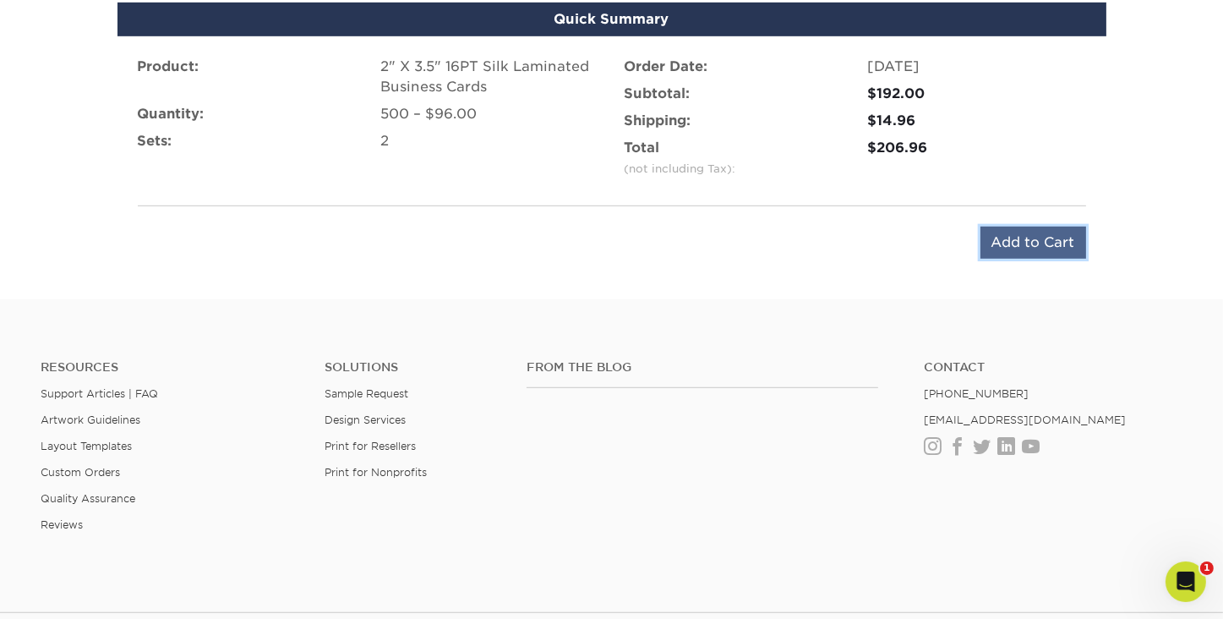
click at [1019, 238] on input "Add to Cart" at bounding box center [1034, 243] width 106 height 32
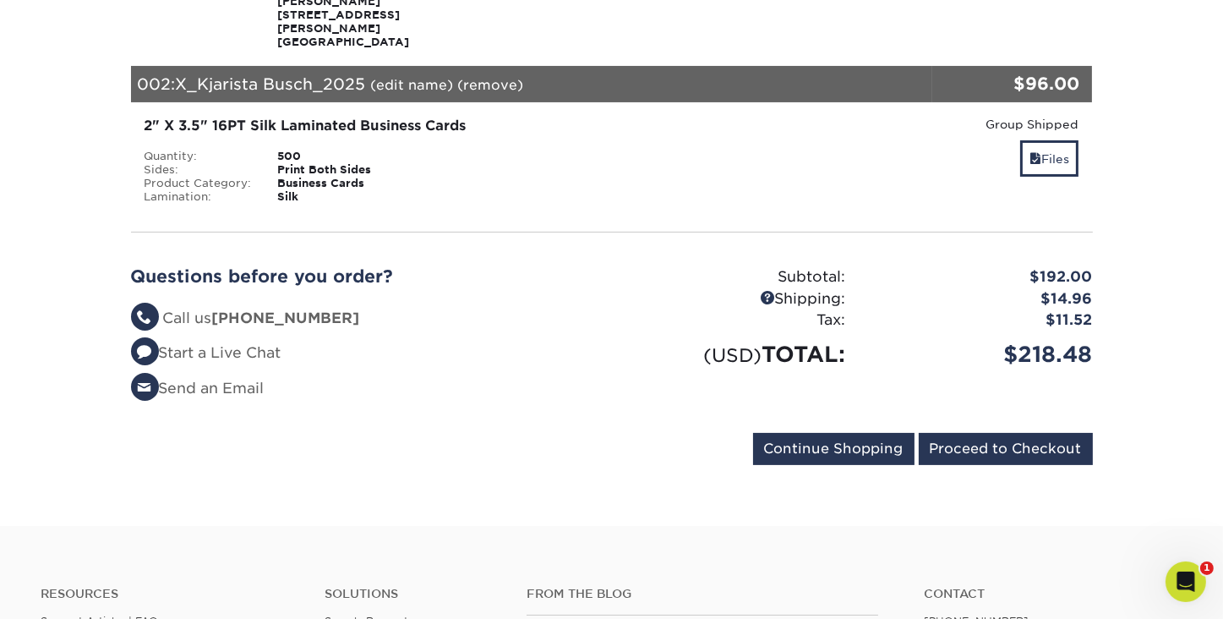
scroll to position [422, 0]
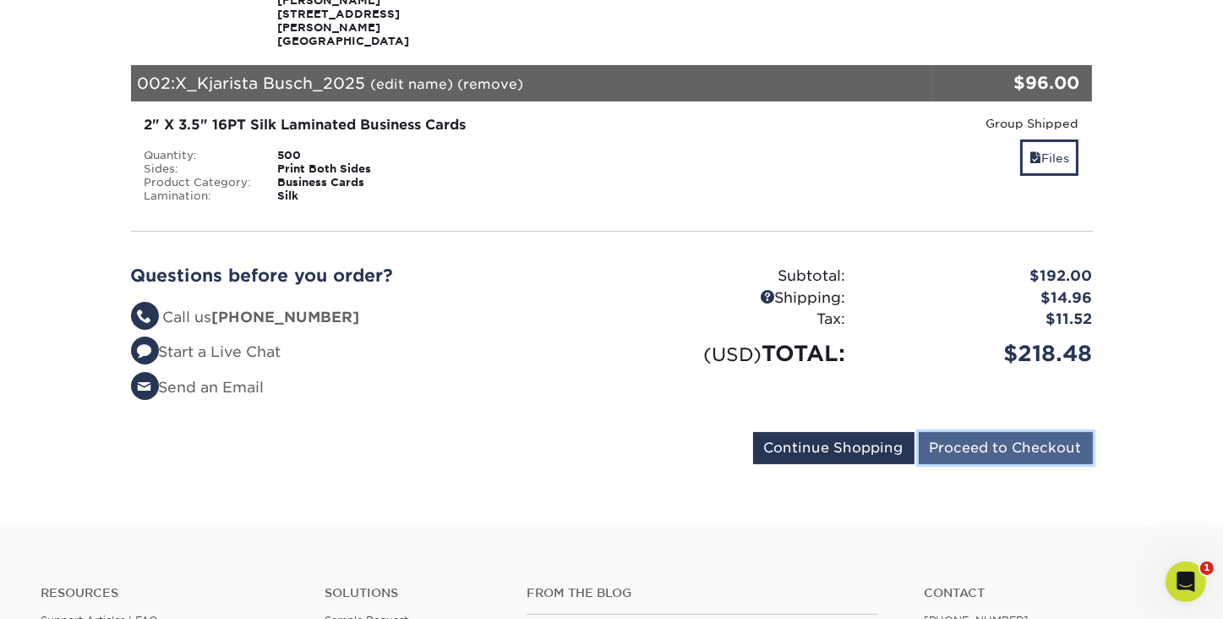
click at [1026, 441] on input "Proceed to Checkout" at bounding box center [1006, 448] width 174 height 32
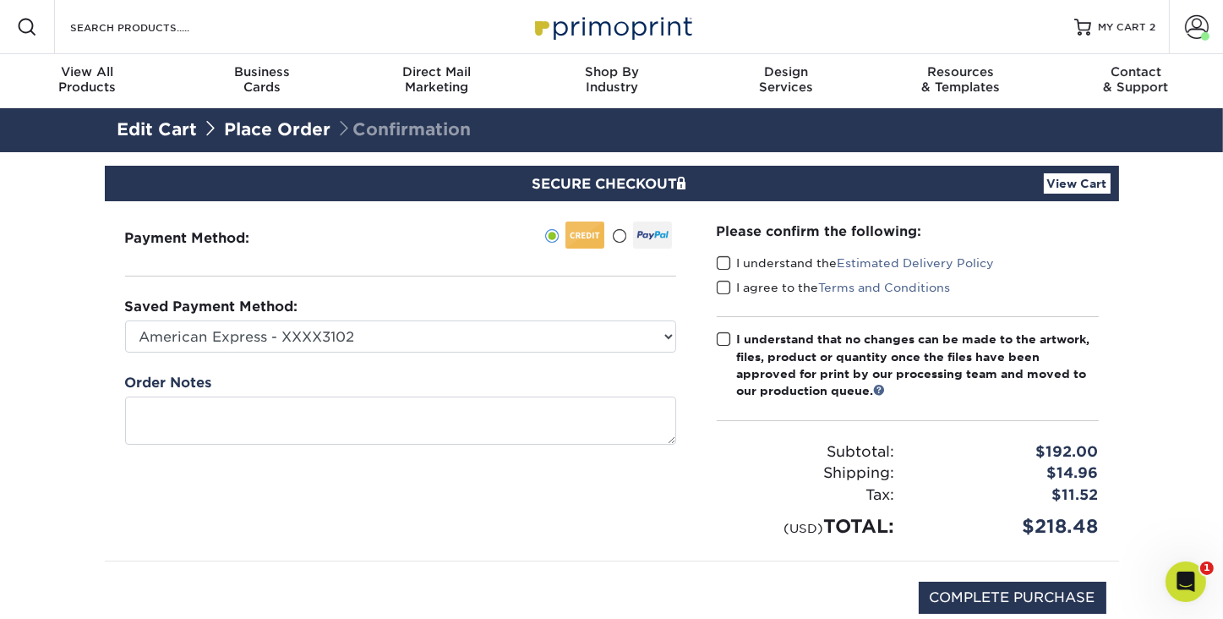
click at [725, 264] on span at bounding box center [724, 263] width 14 height 16
click at [0, 0] on input "I understand the Estimated Delivery Policy" at bounding box center [0, 0] width 0 height 0
click at [724, 282] on span at bounding box center [724, 288] width 14 height 16
click at [0, 0] on input "I agree to the Terms and Conditions" at bounding box center [0, 0] width 0 height 0
click at [722, 337] on span at bounding box center [724, 339] width 14 height 16
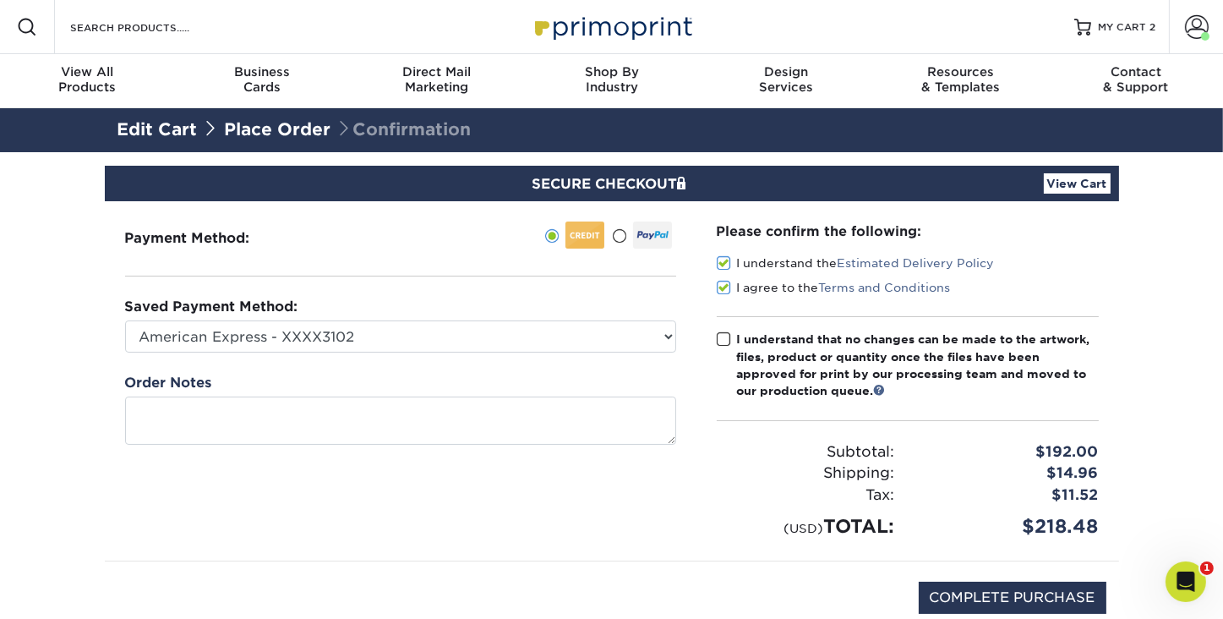
click at [0, 0] on input "I understand that no changes can be made to the artwork, files, product or quan…" at bounding box center [0, 0] width 0 height 0
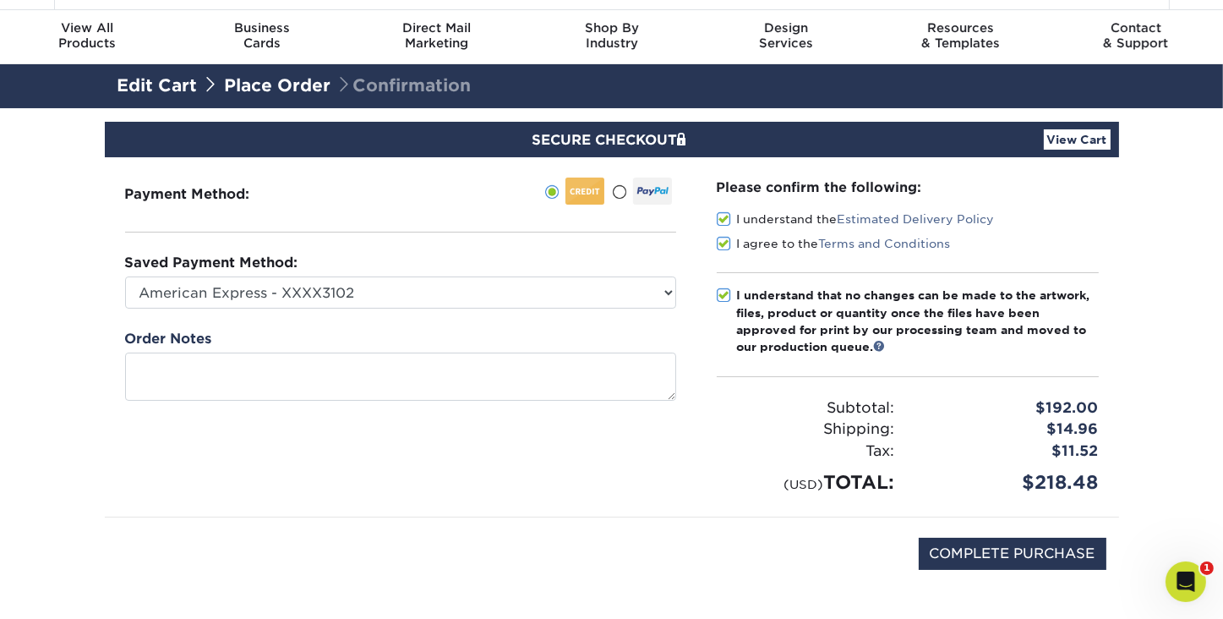
scroll to position [84, 0]
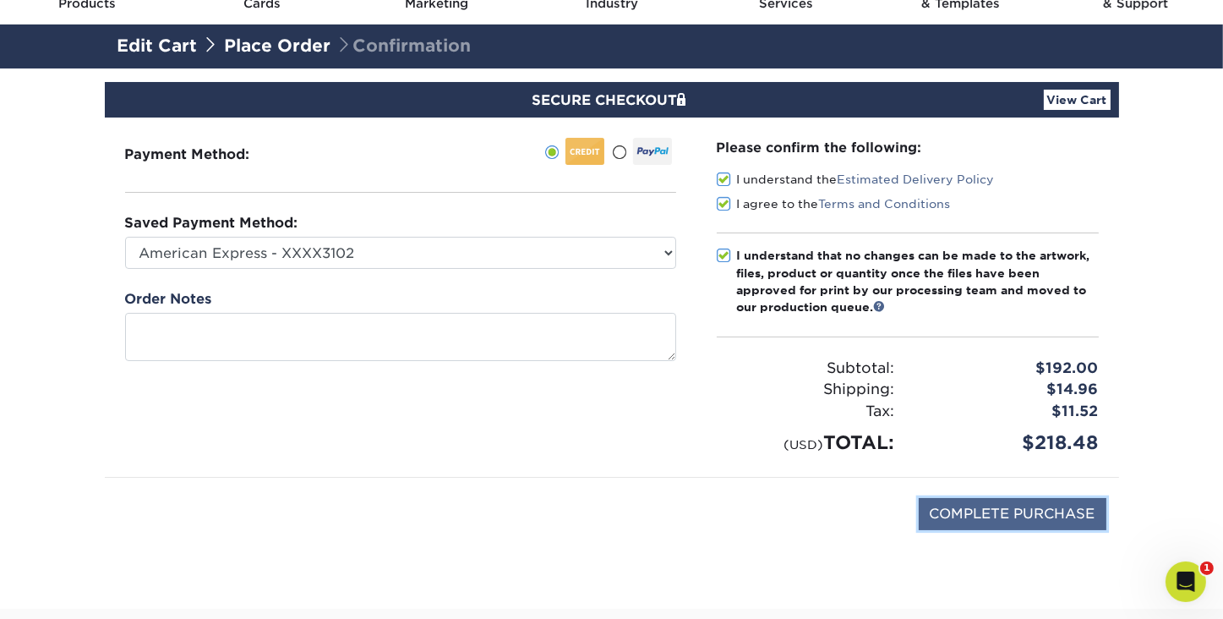
click at [1026, 499] on input "COMPLETE PURCHASE" at bounding box center [1013, 514] width 188 height 32
type input "PROCESSING, PLEASE WAIT..."
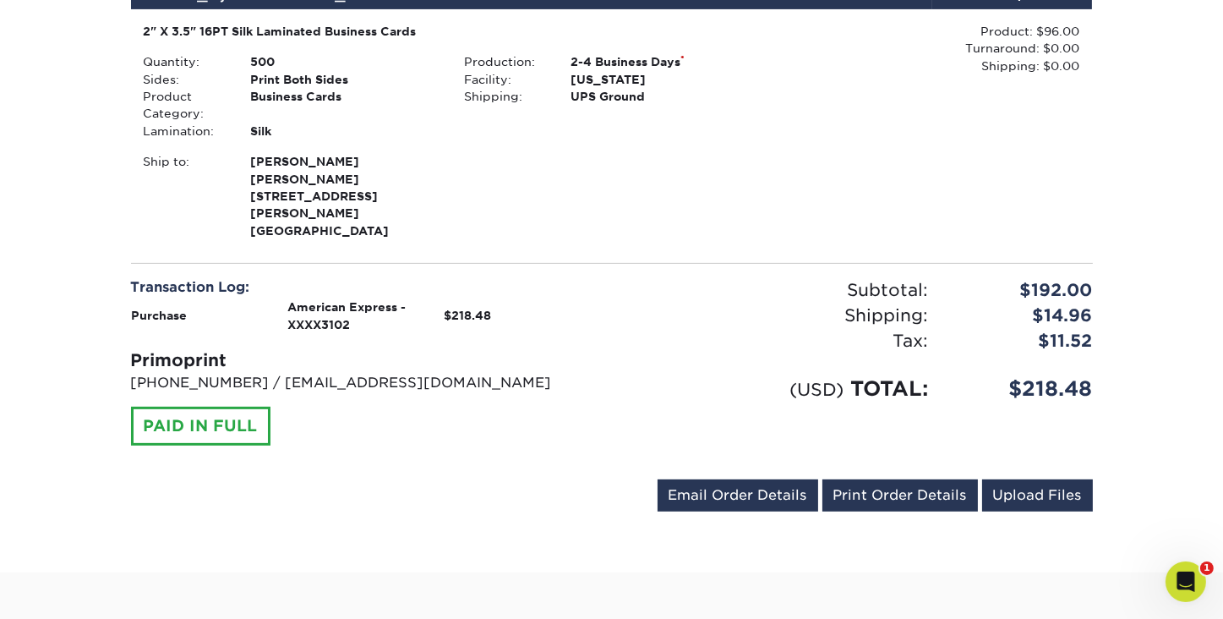
scroll to position [1015, 0]
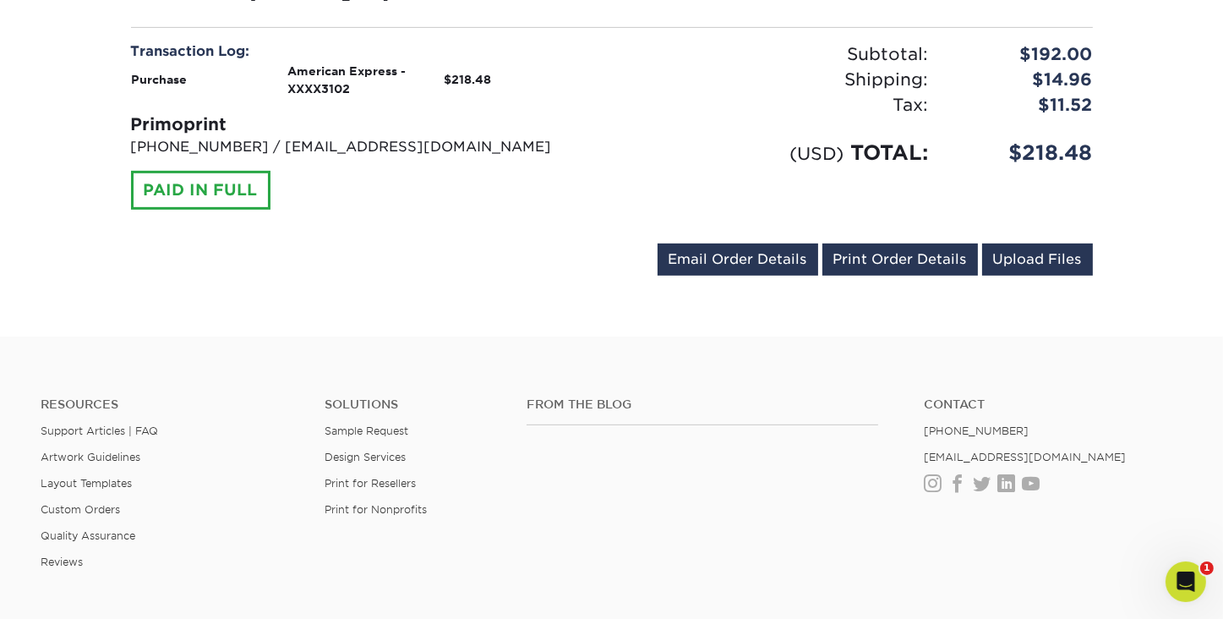
click at [915, 244] on link "Print Order Details" at bounding box center [901, 260] width 156 height 32
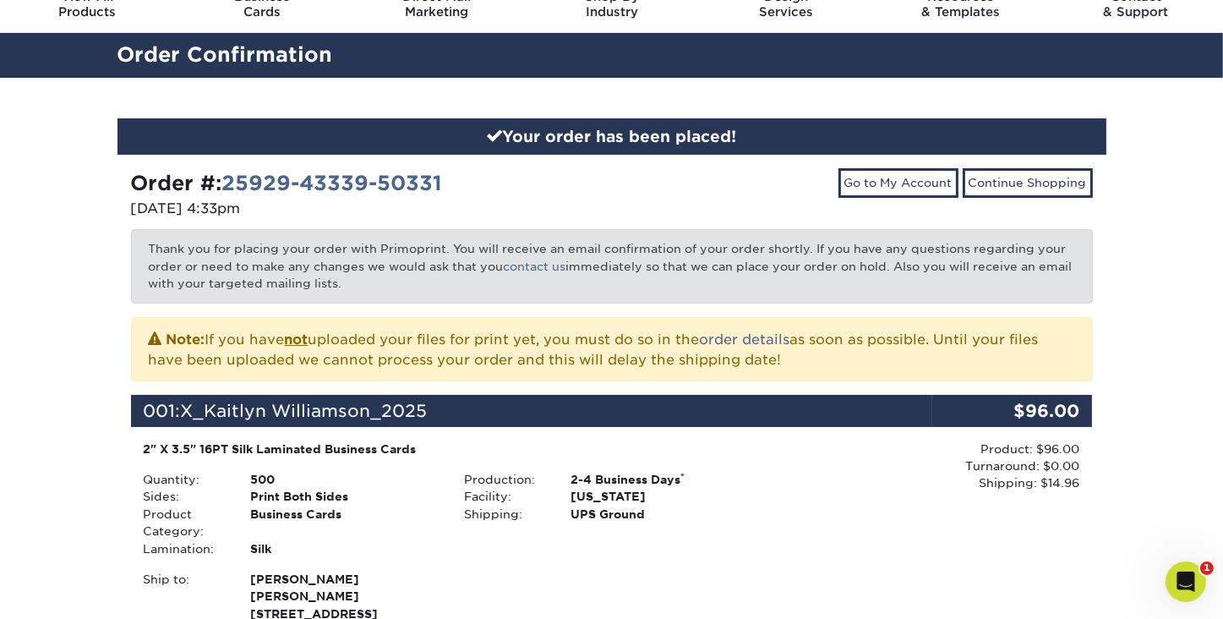
scroll to position [0, 0]
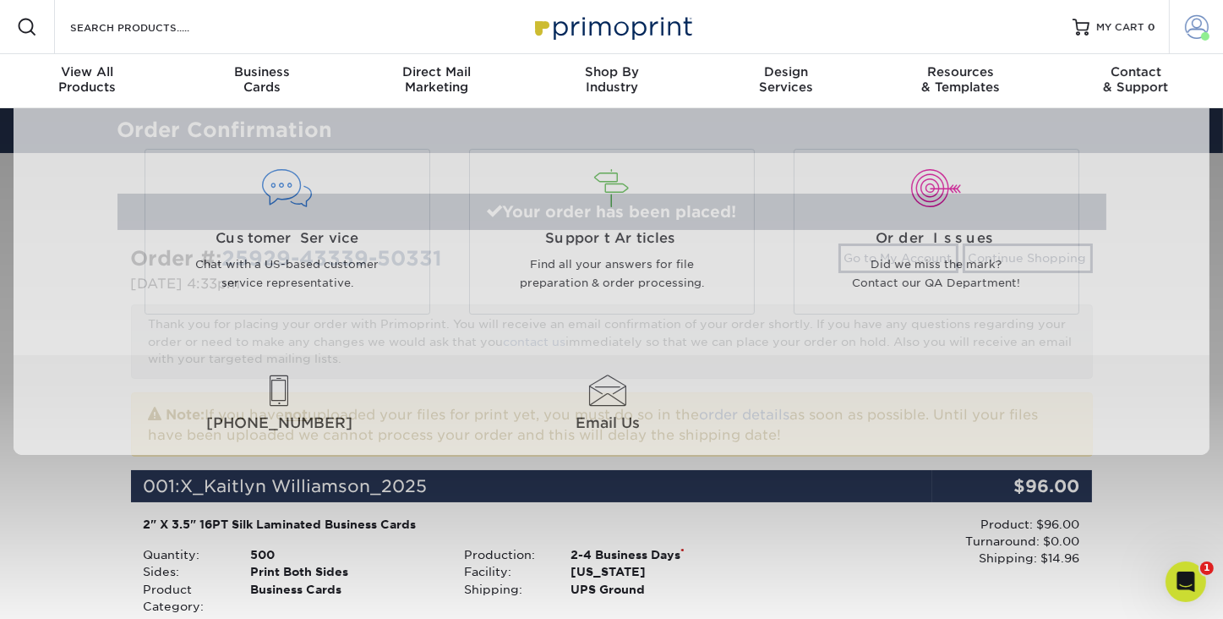
click at [1198, 21] on span at bounding box center [1197, 27] width 24 height 24
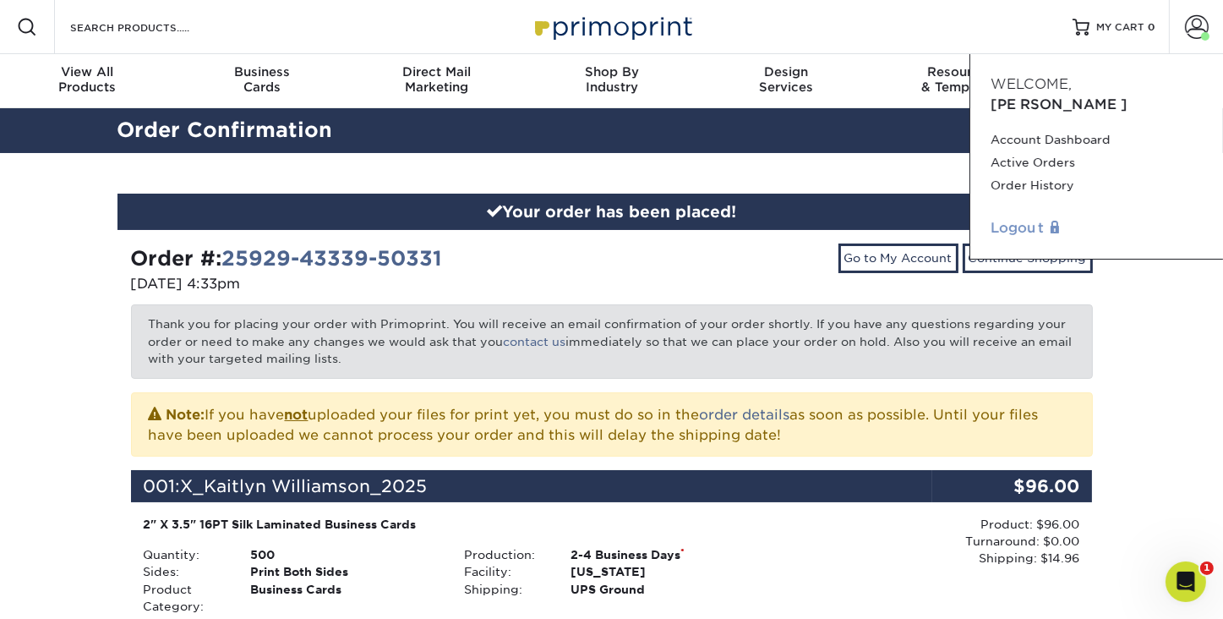
click at [1022, 218] on link "Logout" at bounding box center [1097, 228] width 212 height 20
